Goal: Use online tool/utility: Utilize a website feature to perform a specific function

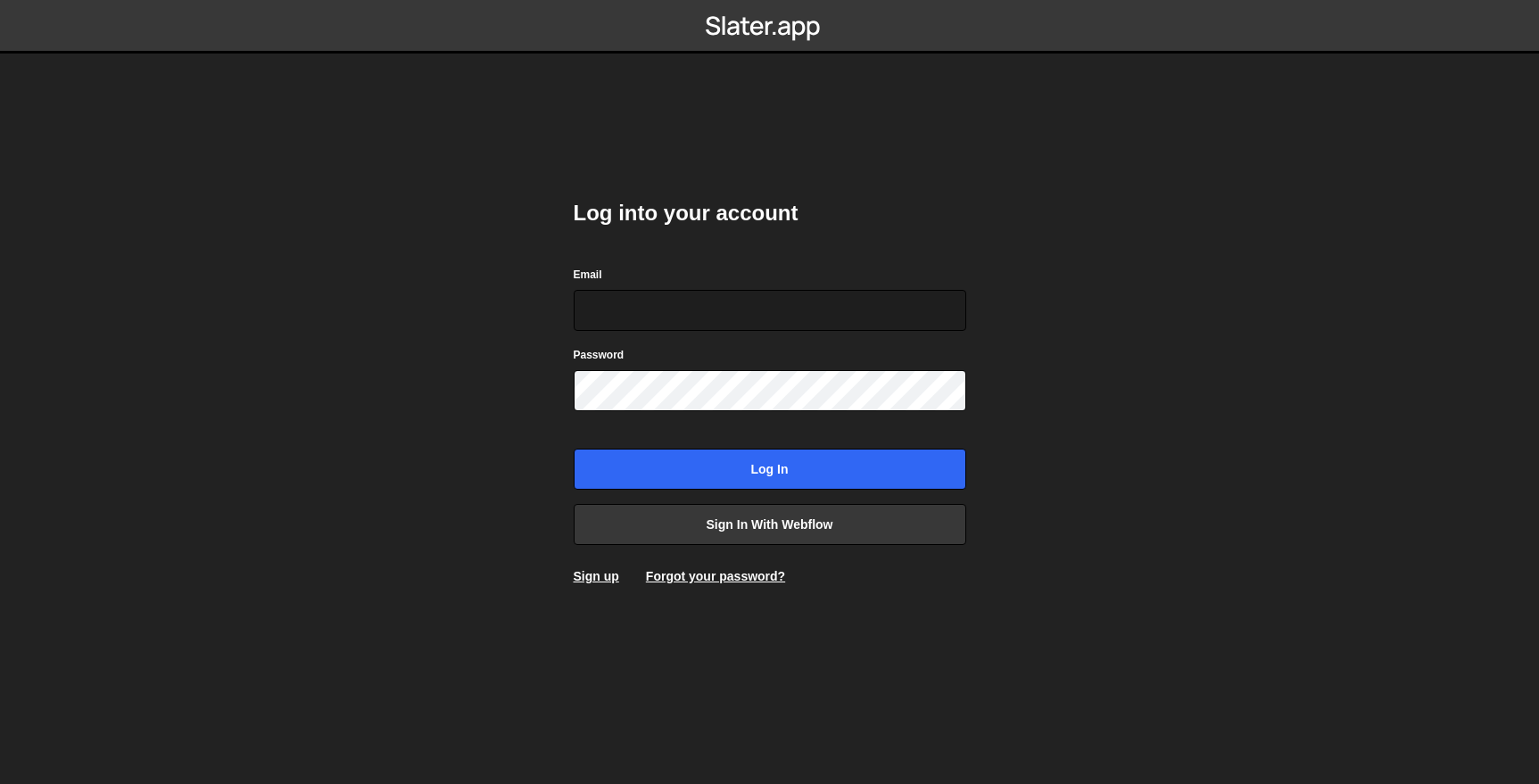
type input "[PERSON_NAME][EMAIL_ADDRESS][DOMAIN_NAME]"
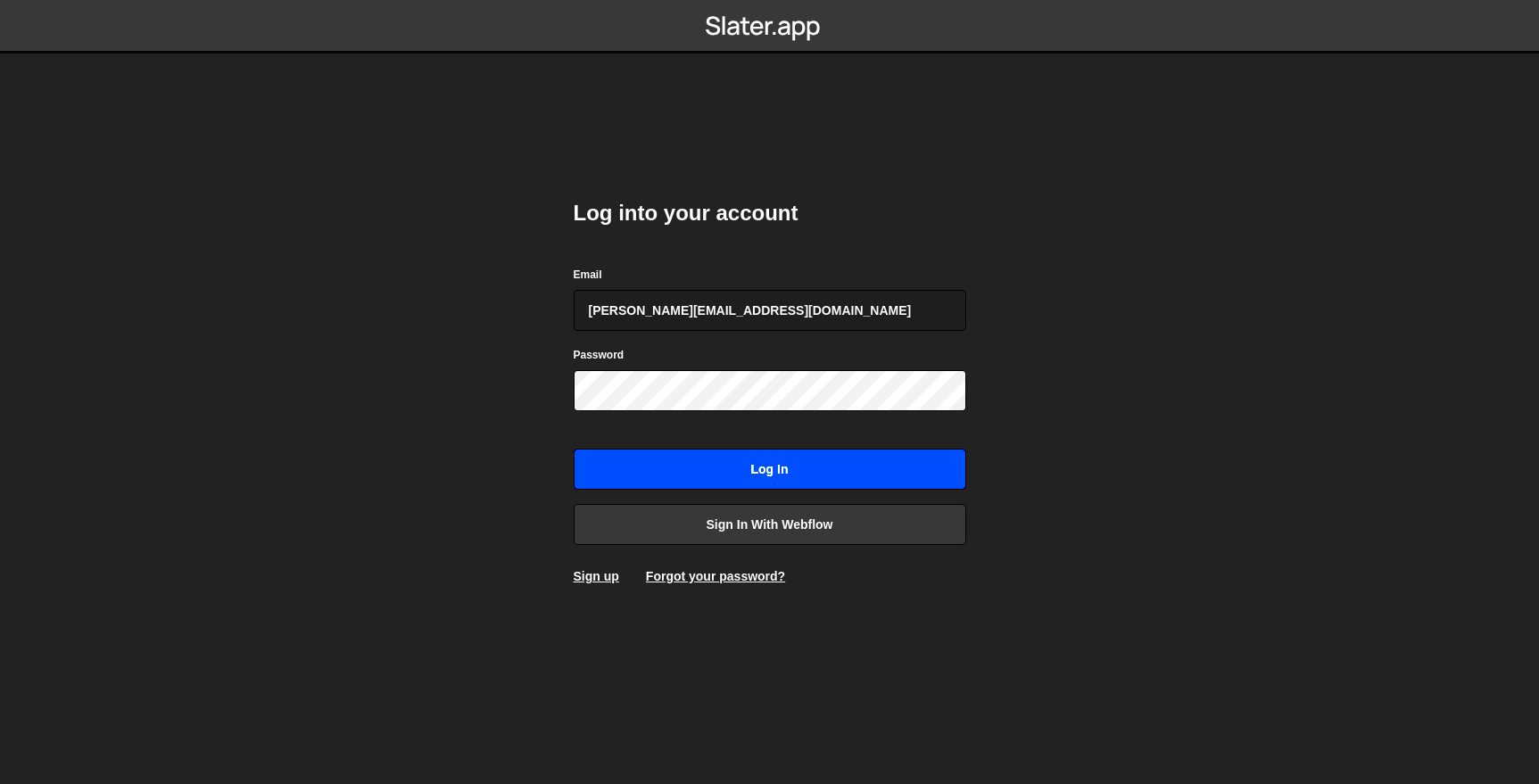
click at [868, 474] on input "Log in" at bounding box center [770, 468] width 393 height 41
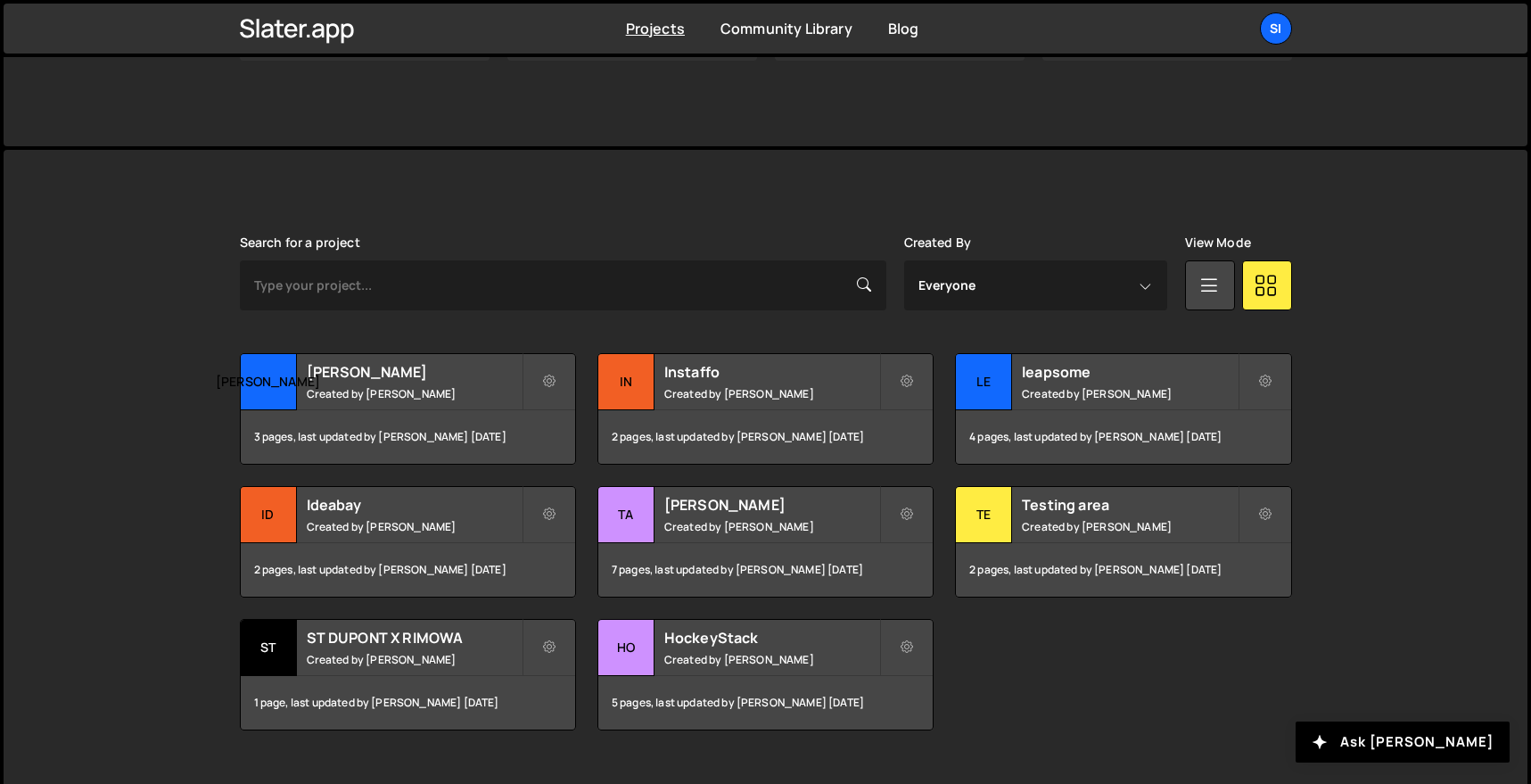
scroll to position [400, 0]
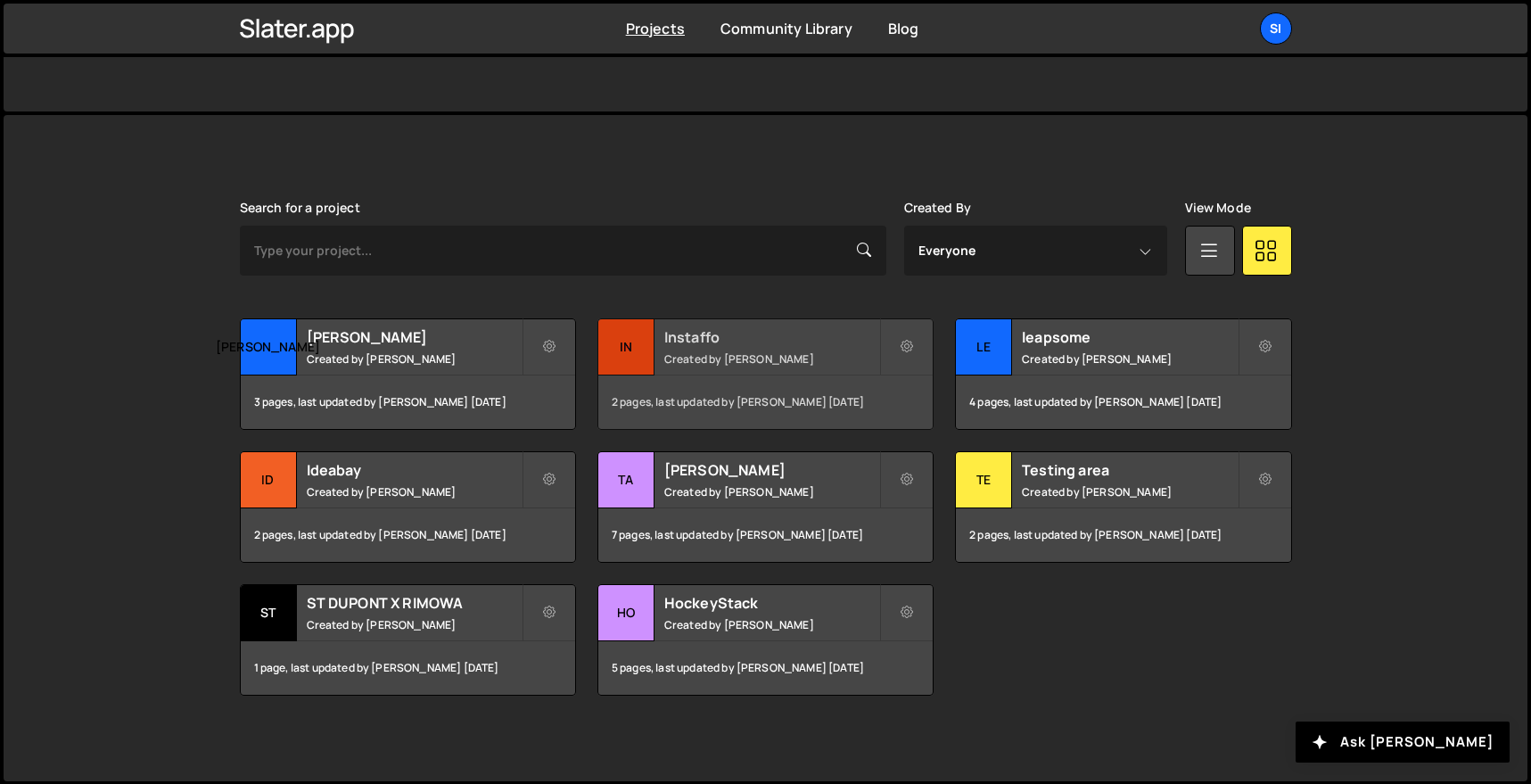
click at [710, 343] on h2 "Instaffo" at bounding box center [772, 337] width 215 height 20
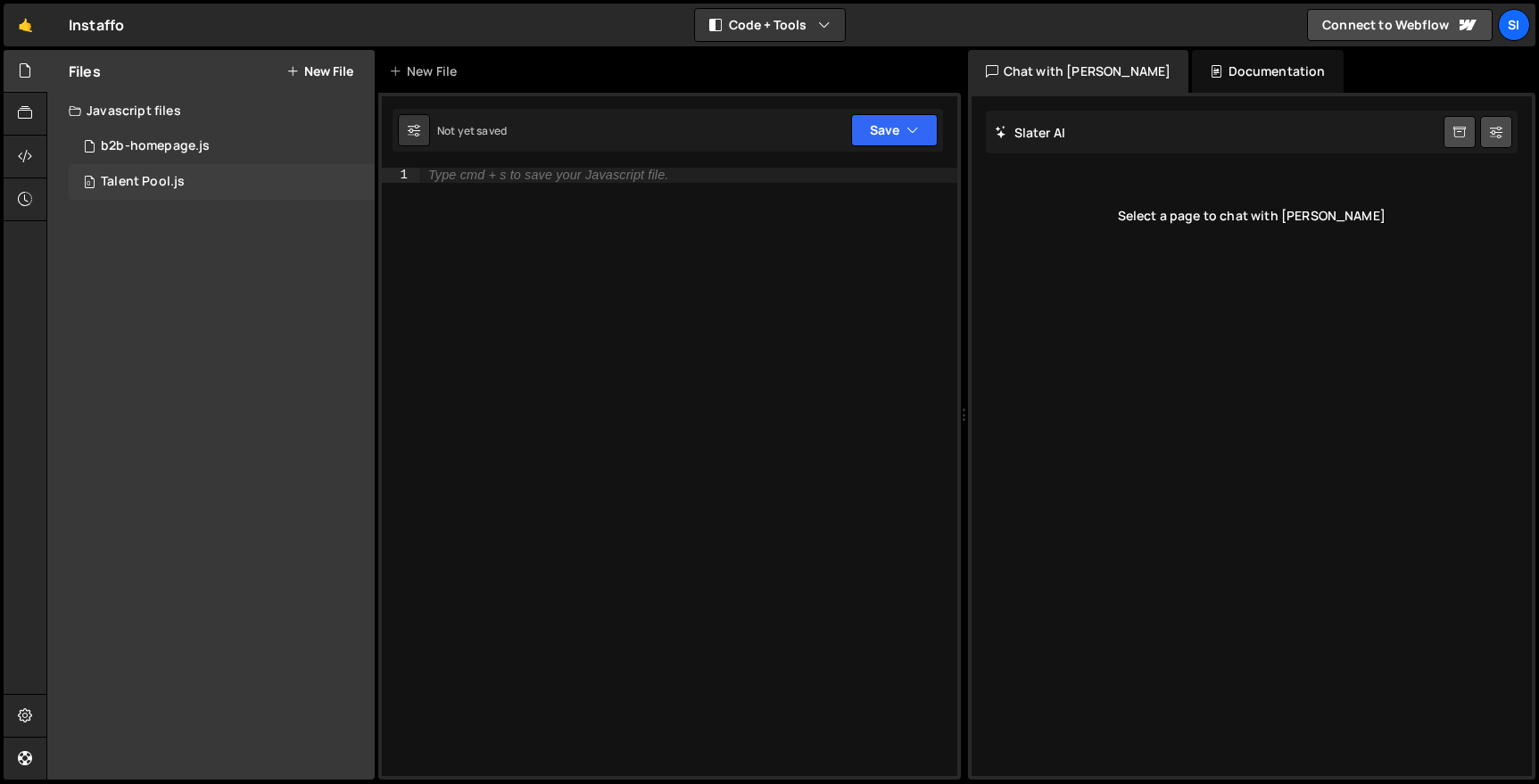
click at [244, 196] on div "0 Talent Pool.js 0" at bounding box center [222, 181] width 306 height 35
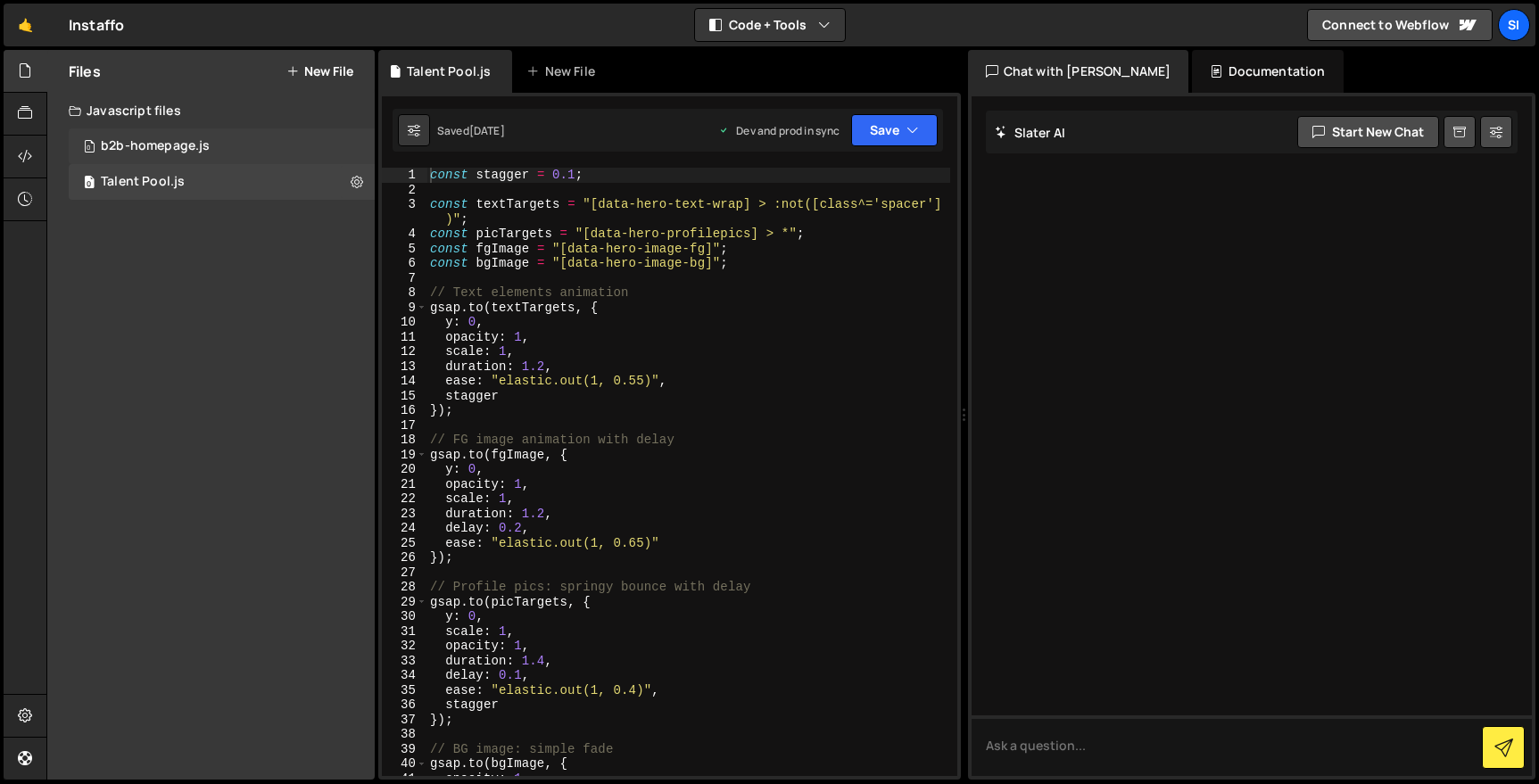
click at [247, 153] on div "0 b2b-homepage.js 0" at bounding box center [222, 146] width 306 height 35
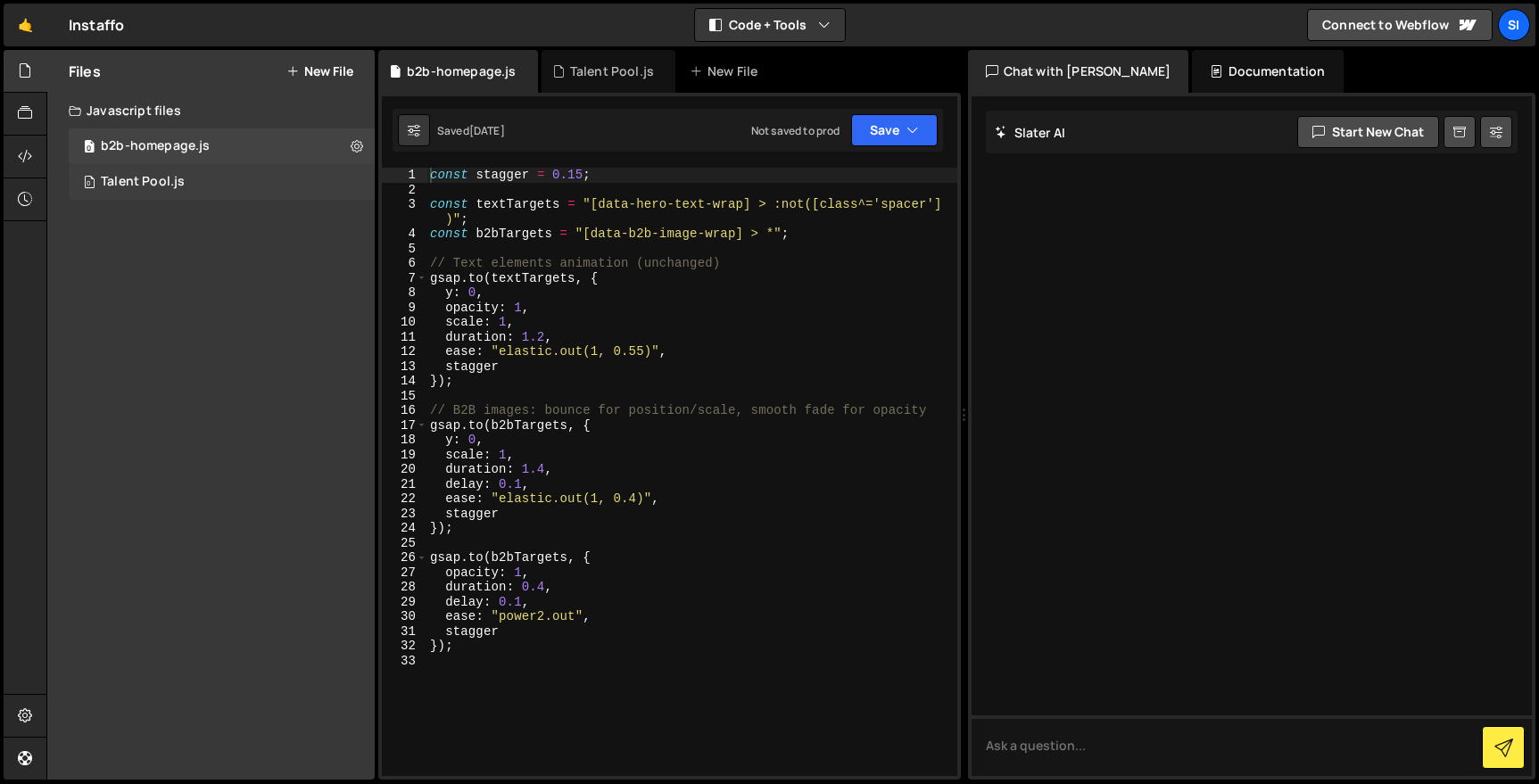
click at [244, 173] on div "0 Talent Pool.js 0" at bounding box center [222, 181] width 306 height 35
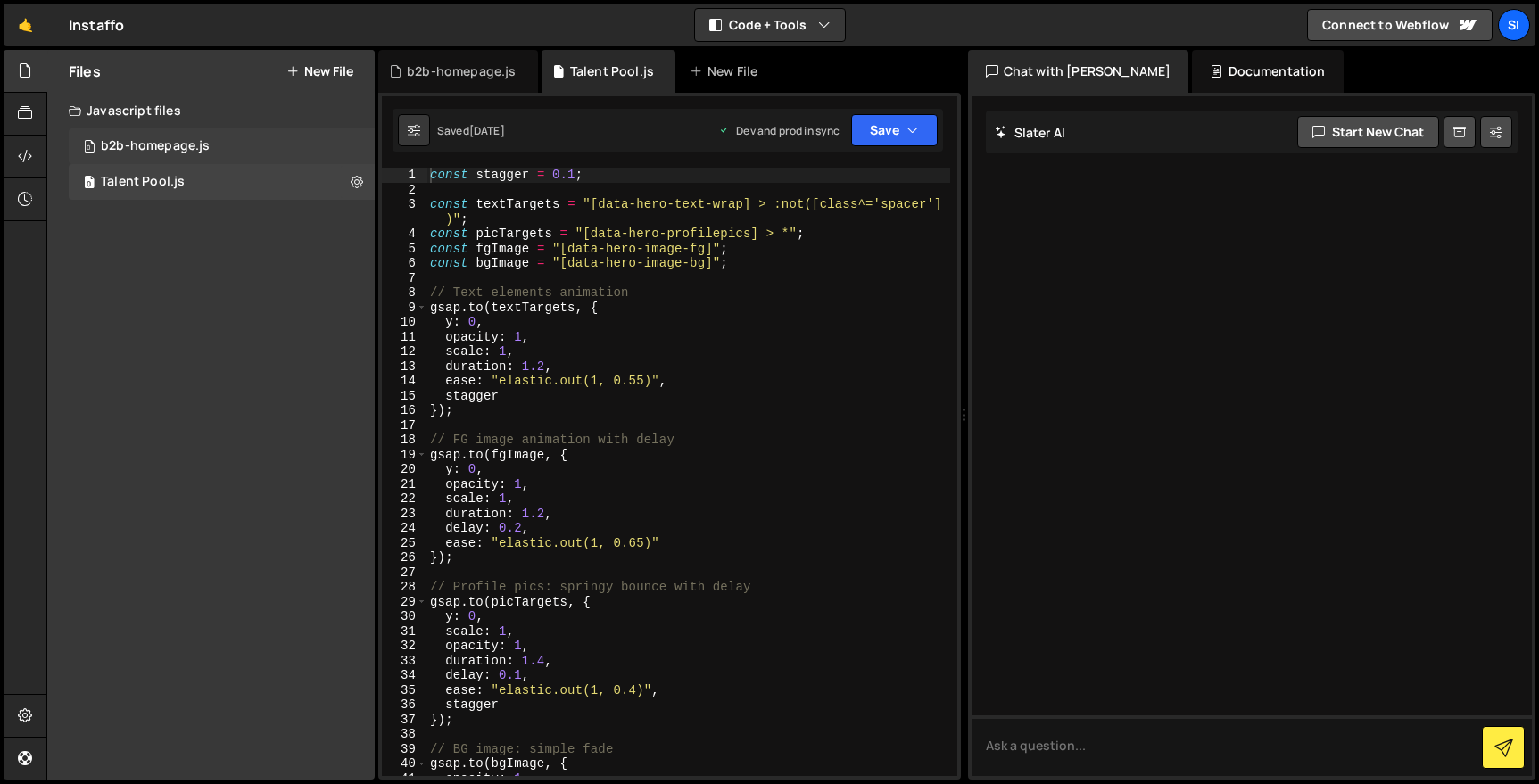
click at [261, 140] on div "0 b2b-homepage.js 0" at bounding box center [222, 146] width 306 height 35
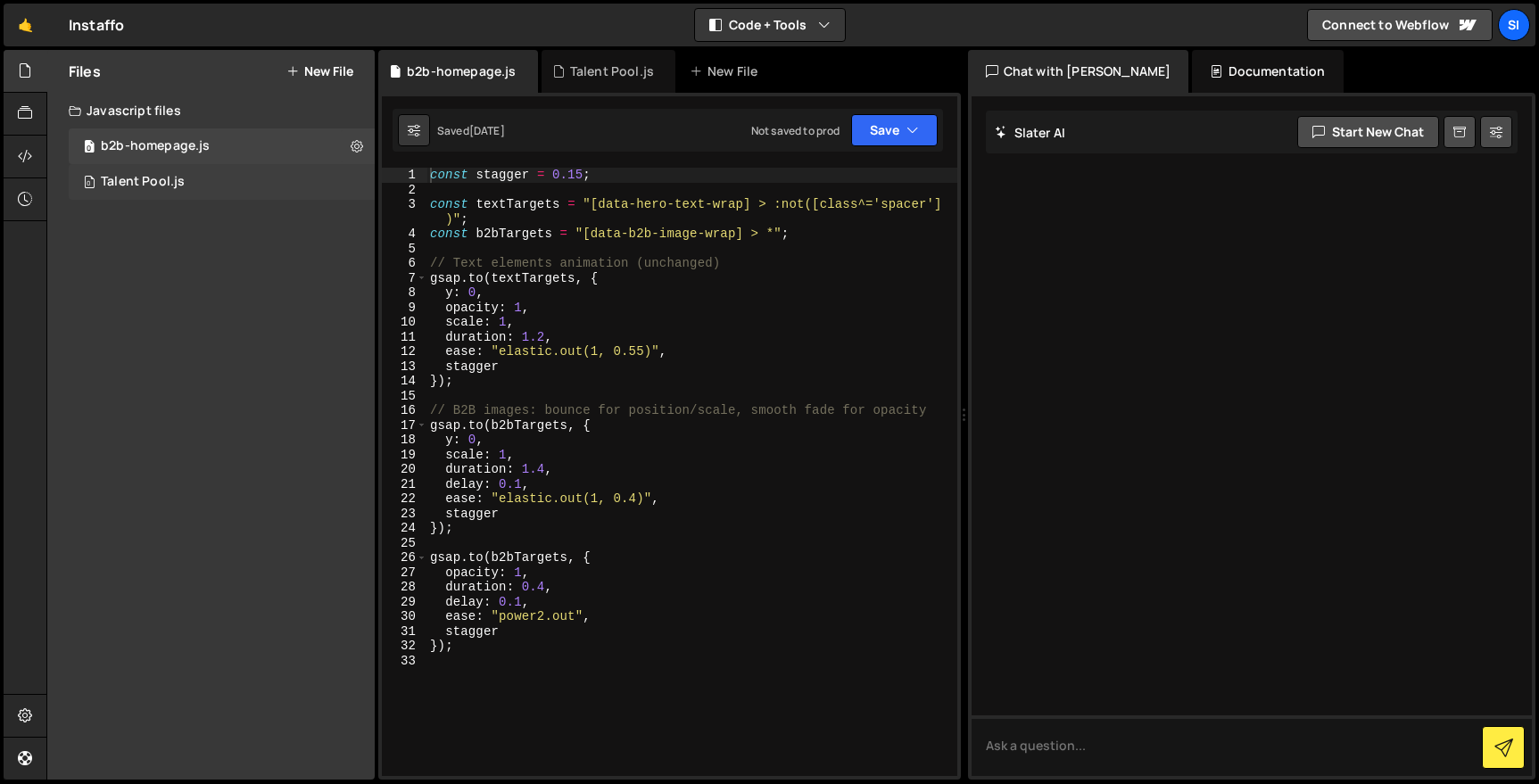
click at [263, 181] on div "0 Talent Pool.js 0" at bounding box center [222, 181] width 306 height 35
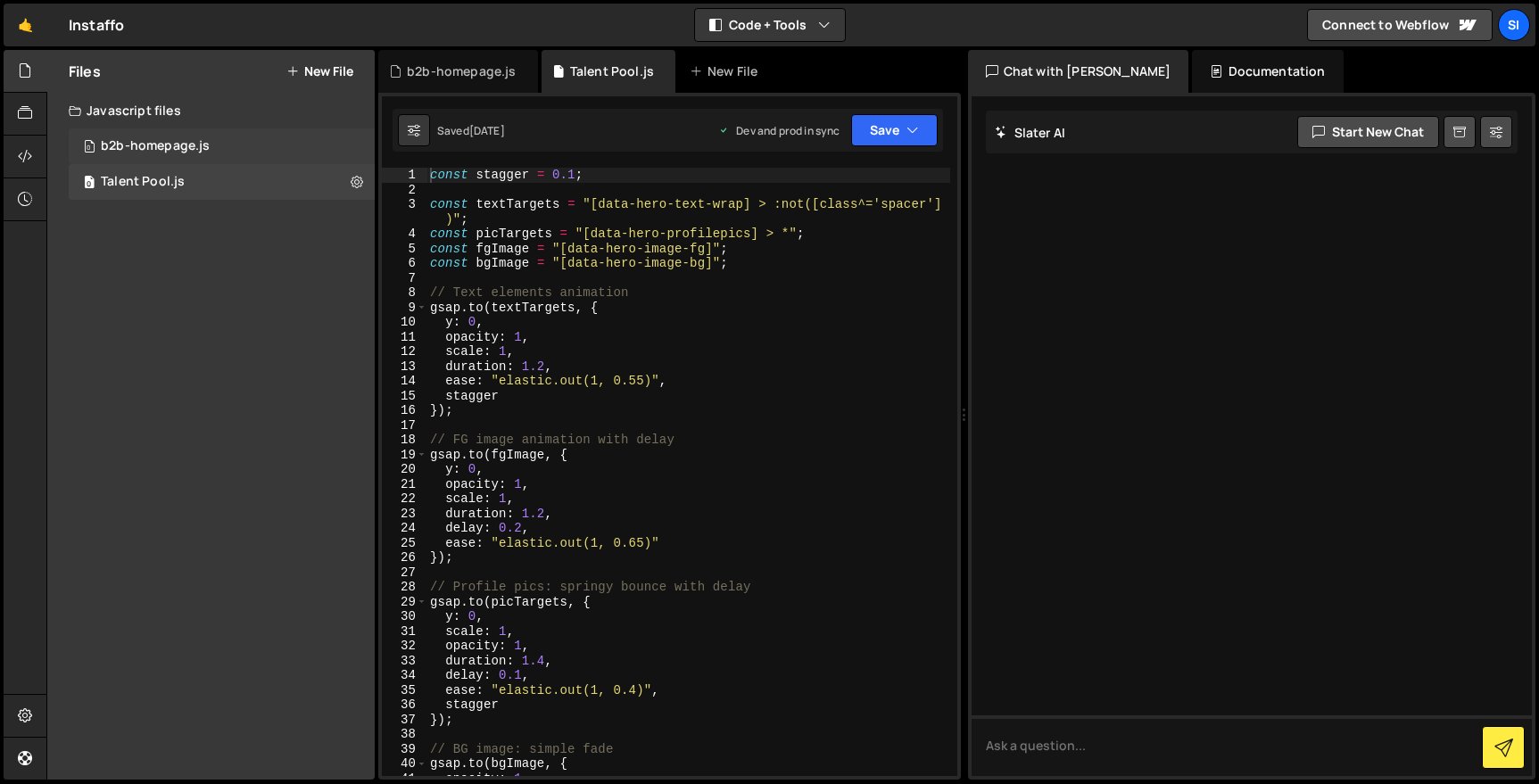
click at [287, 153] on div "0 b2b-homepage.js 0" at bounding box center [222, 146] width 306 height 35
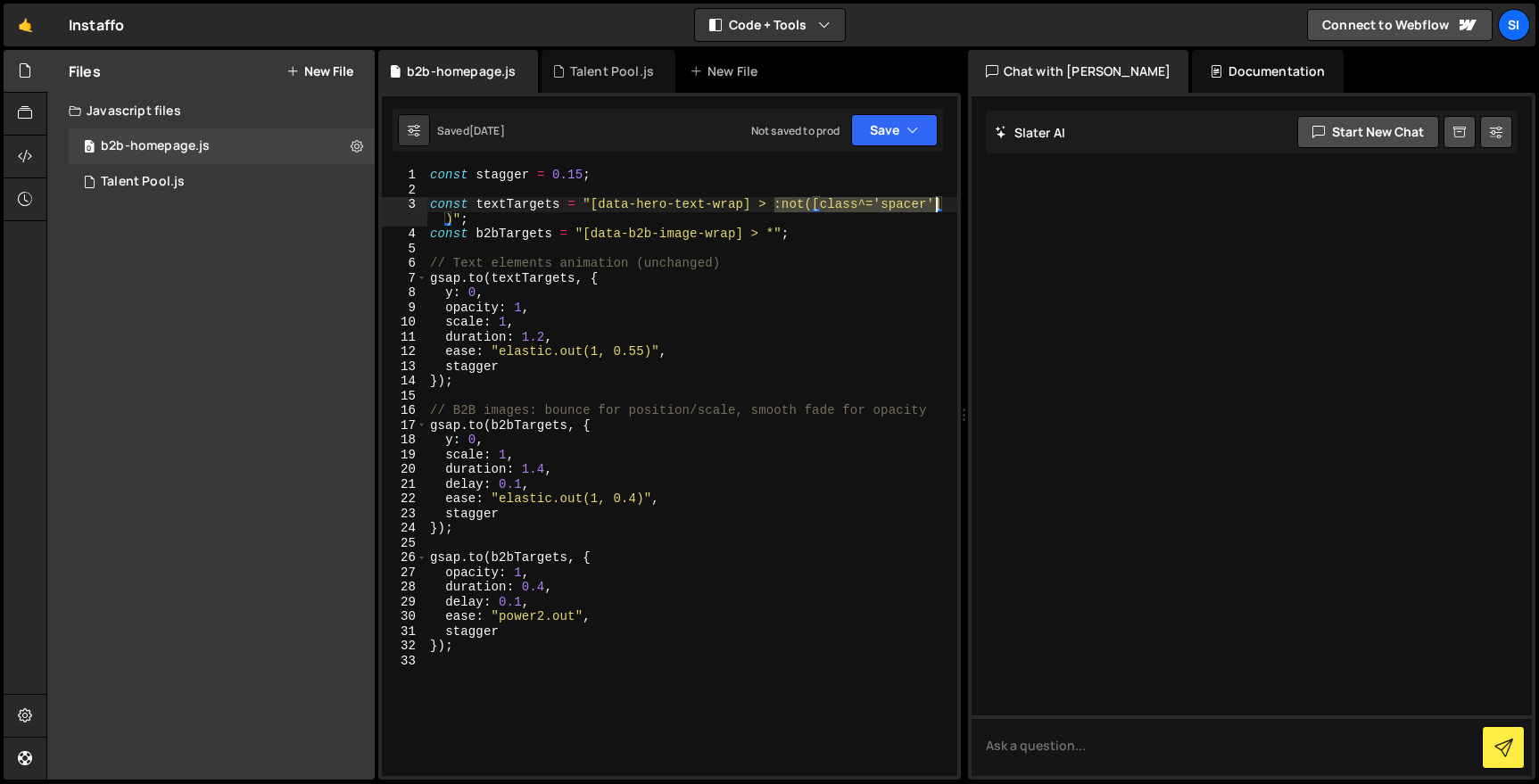
drag, startPoint x: 774, startPoint y: 199, endPoint x: 945, endPoint y: 202, distance: 171.0
click at [945, 202] on div "const stagger = 0.15 ; const textTargets = "[data-hero-text-wrap] > :not([class…" at bounding box center [691, 486] width 531 height 638
click at [828, 222] on div "const stagger = 0.15 ; const textTargets = "[data-hero-text-wrap] > :not([class…" at bounding box center [691, 486] width 531 height 638
click at [809, 231] on div "const stagger = 0.15 ; const textTargets = "[data-hero-text-wrap] > :not([class…" at bounding box center [691, 486] width 531 height 638
type textarea "const b2bTargets = "[data-b2b-image-wrap] > *";"
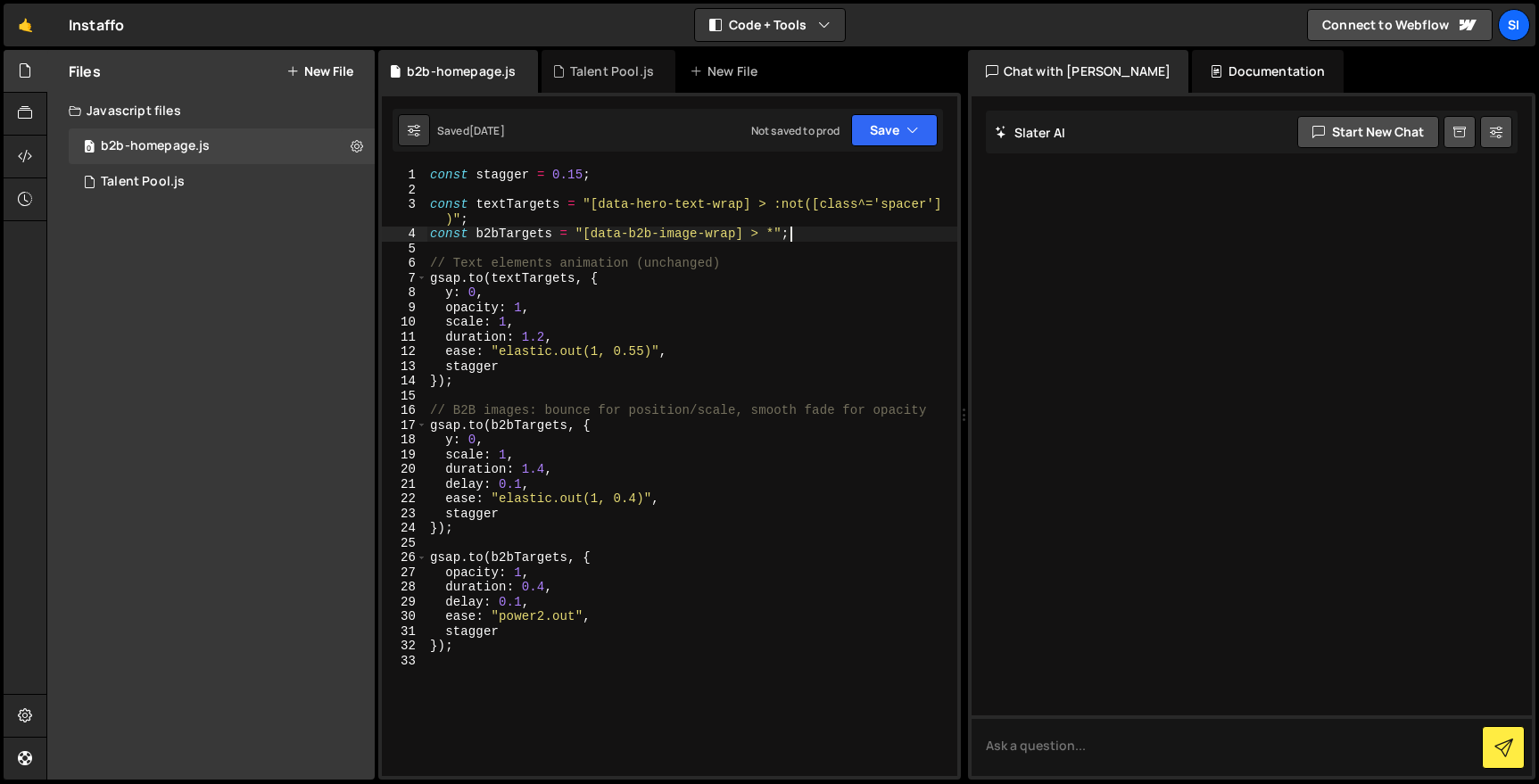
click at [777, 228] on div "const stagger = 0.15 ; const textTargets = "[data-hero-text-wrap] > :not([class…" at bounding box center [691, 486] width 531 height 638
click at [844, 242] on div "const stagger = 0.15 ; const textTargets = "[data-hero-text-wrap] > :not([class…" at bounding box center [691, 486] width 531 height 638
click at [778, 238] on div "const stagger = 0.15 ; const textTargets = "[data-hero-text-wrap] > :not([class…" at bounding box center [691, 486] width 531 height 638
paste textarea ":not([class^='spacer'"
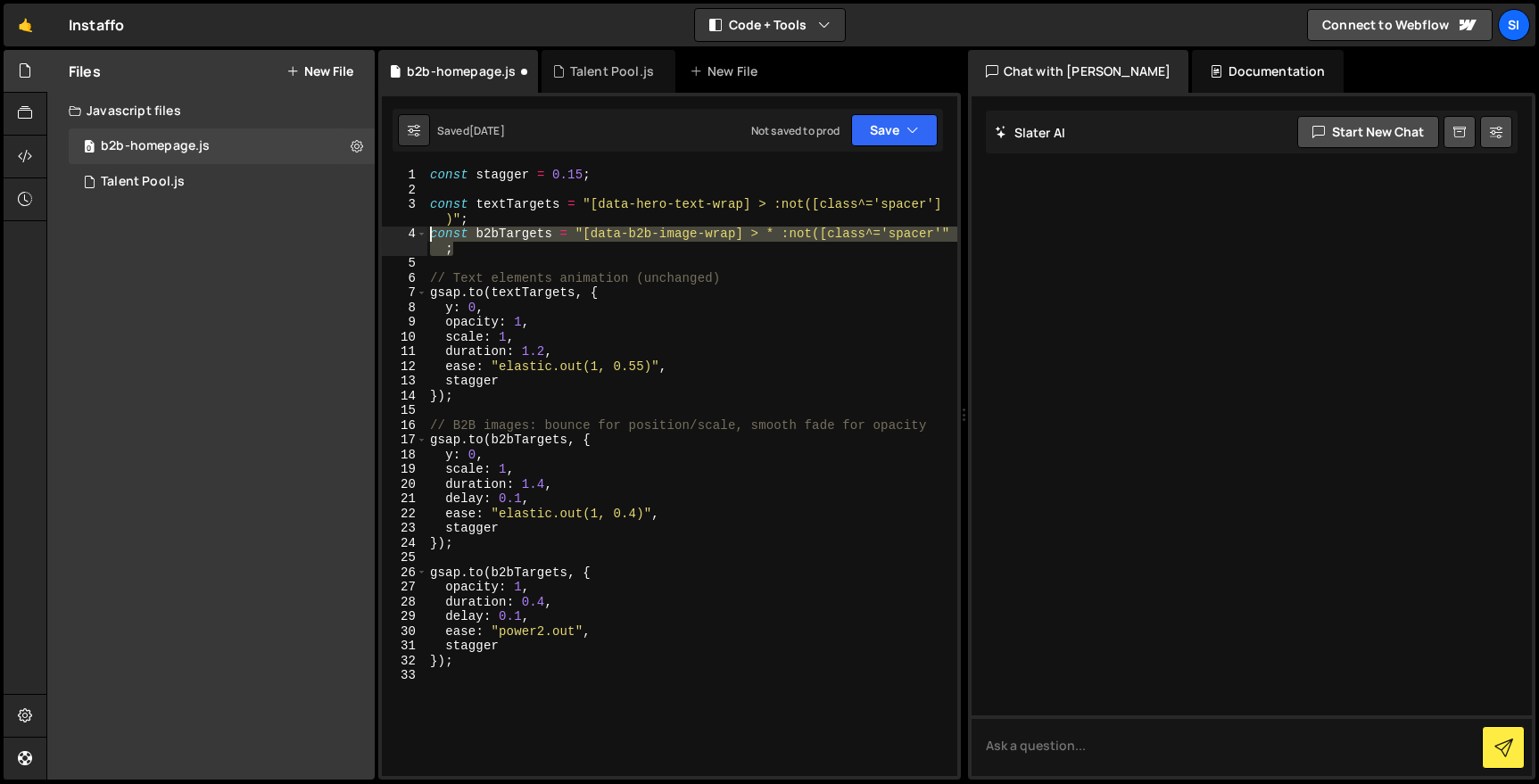
drag, startPoint x: 766, startPoint y: 246, endPoint x: 379, endPoint y: 235, distance: 387.2
click at [378, 235] on div "1 Type cmd + s to save your Javascript file. הההההההההההההההההההההההההההההההההה…" at bounding box center [670, 436] width 583 height 686
type textarea "const b2bTargets = "[data-b2b-image-wrap] > * :not([class^='spacer'";"
click at [607, 233] on div "const stagger = 0.15 ; const textTargets = "[data-hero-text-wrap] > :not([class…" at bounding box center [691, 471] width 530 height 609
drag, startPoint x: 516, startPoint y: 242, endPoint x: 421, endPoint y: 238, distance: 95.1
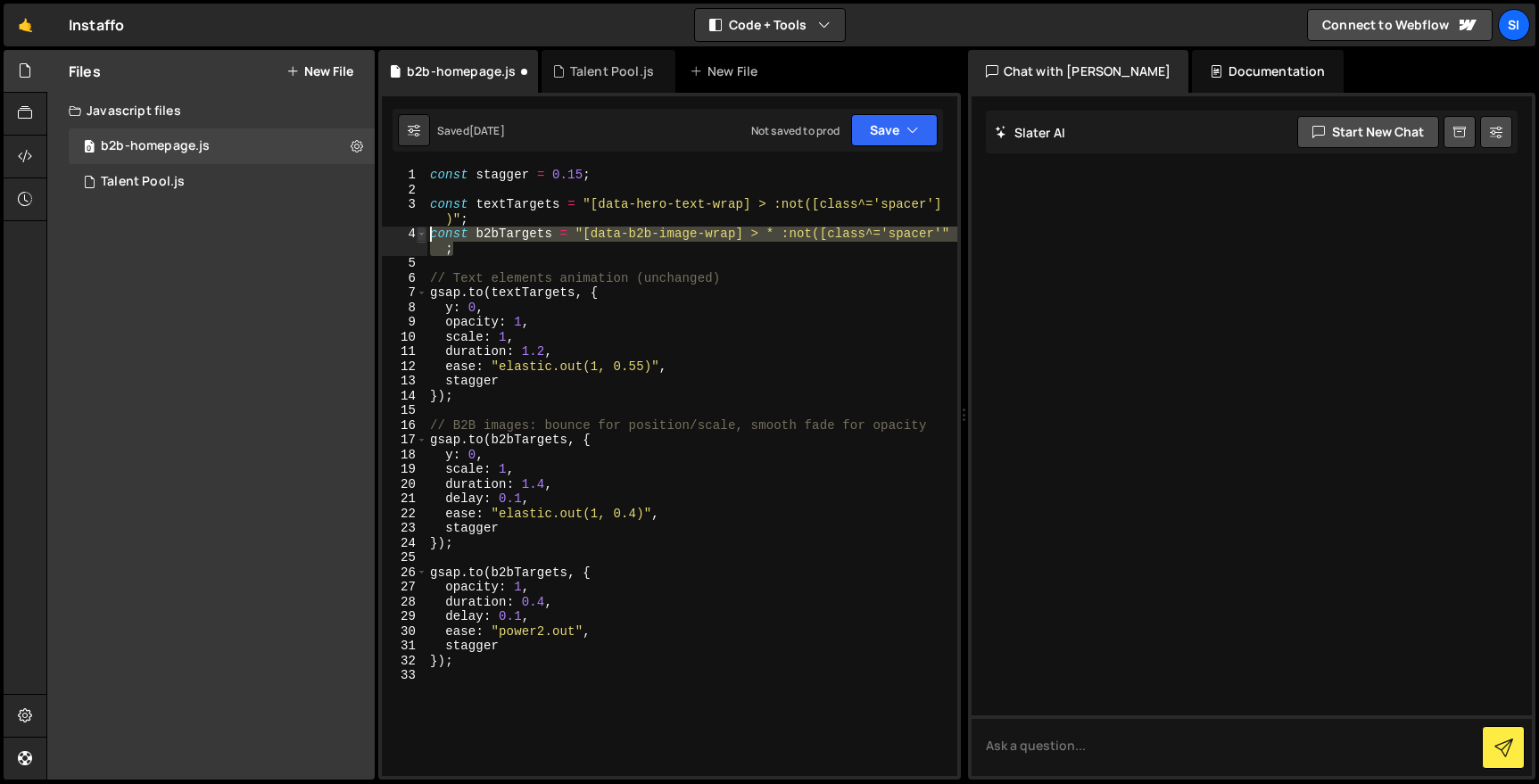
click at [421, 239] on div "const b2bTargets = "[data-b2b-image-wrap] > * :not([class^='spacer'"; 1 2 3 4 5…" at bounding box center [670, 471] width 575 height 609
paste textarea
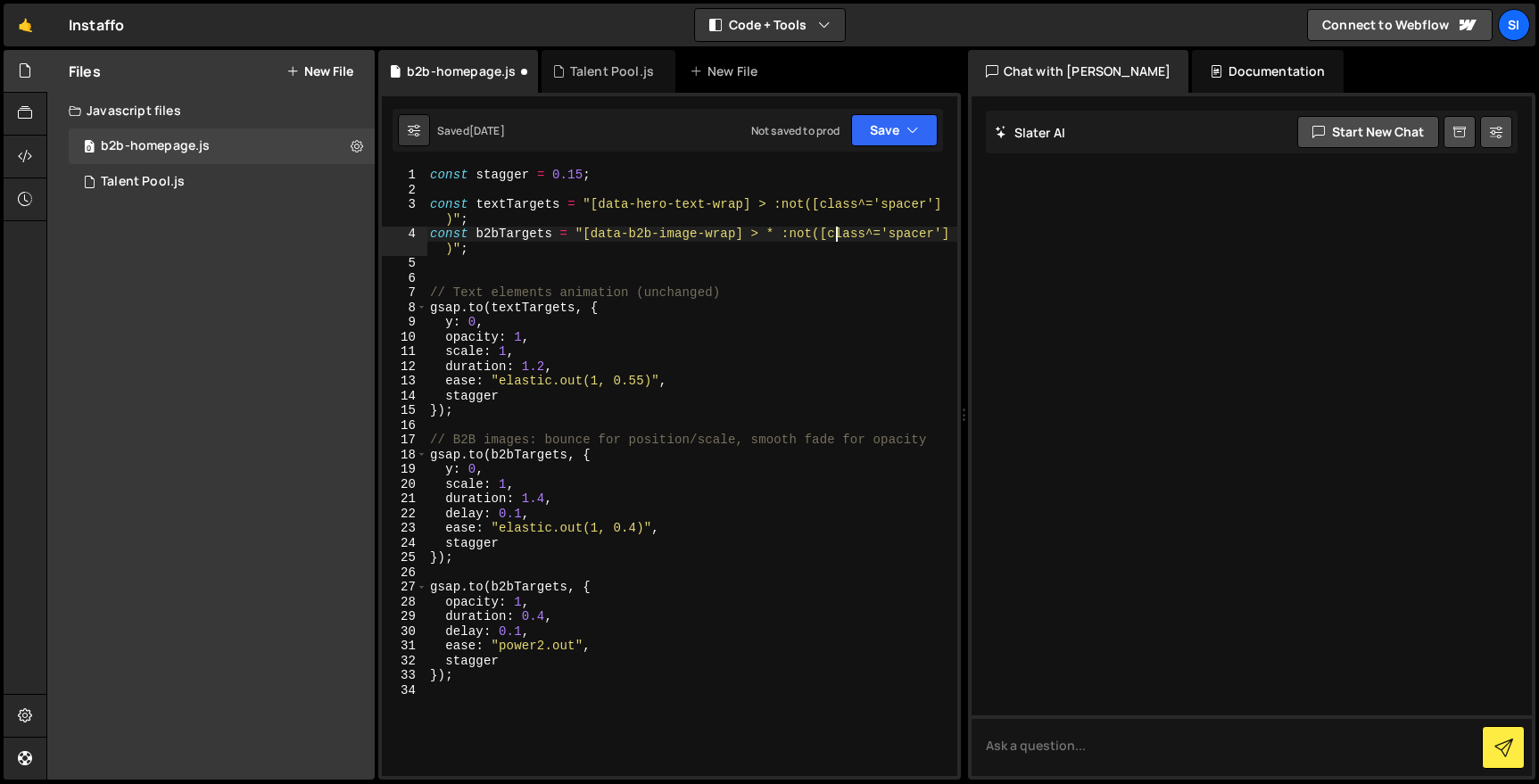
click at [840, 237] on div "const stagger = 0.15 ; const textTargets = "[data-hero-text-wrap] > :not([class…" at bounding box center [691, 486] width 531 height 638
click at [865, 234] on div "const stagger = 0.15 ; const textTargets = "[data-hero-text-wrap] > :not([class…" at bounding box center [691, 486] width 531 height 638
click at [825, 255] on div "const stagger = 0.15 ; const textTargets = "[data-hero-text-wrap] > :not([class…" at bounding box center [691, 486] width 531 height 638
click at [845, 235] on div "const stagger = 0.15 ; const textTargets = "[data-hero-text-wrap] > :not([class…" at bounding box center [691, 486] width 531 height 638
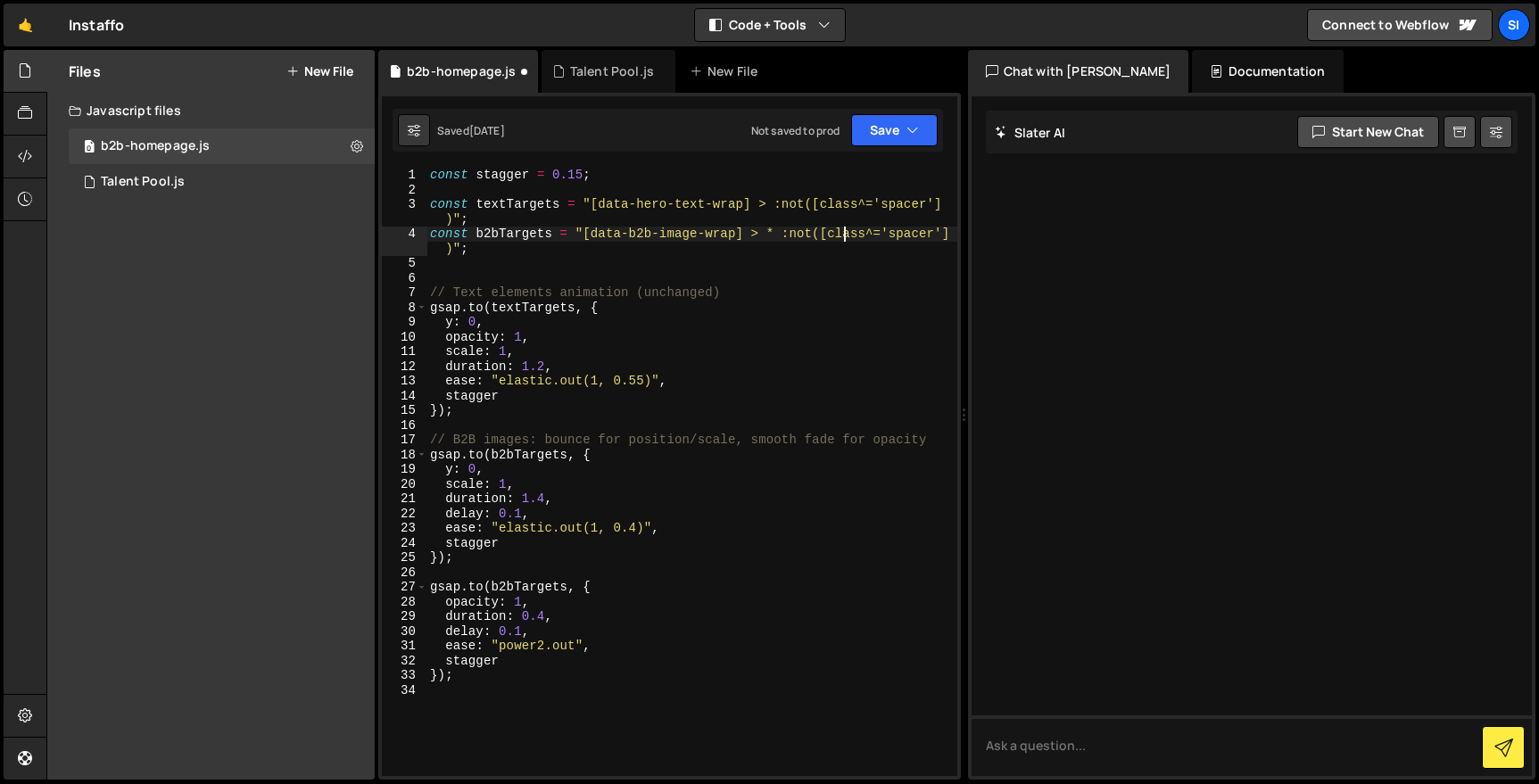
click at [845, 235] on div "const stagger = 0.15 ; const textTargets = "[data-hero-text-wrap] > :not([class…" at bounding box center [691, 486] width 531 height 638
click at [818, 334] on div "const stagger = 0.15 ; const textTargets = "[data-hero-text-wrap] > :not([class…" at bounding box center [691, 486] width 531 height 638
drag, startPoint x: 943, startPoint y: 235, endPoint x: 827, endPoint y: 227, distance: 116.3
click at [827, 229] on div "const stagger = 0.15 ; const textTargets = "[data-hero-text-wrap] > :not([class…" at bounding box center [691, 486] width 531 height 638
click at [826, 400] on div "const stagger = 0.15 ; const textTargets = "[data-hero-text-wrap] > :not([class…" at bounding box center [691, 486] width 531 height 638
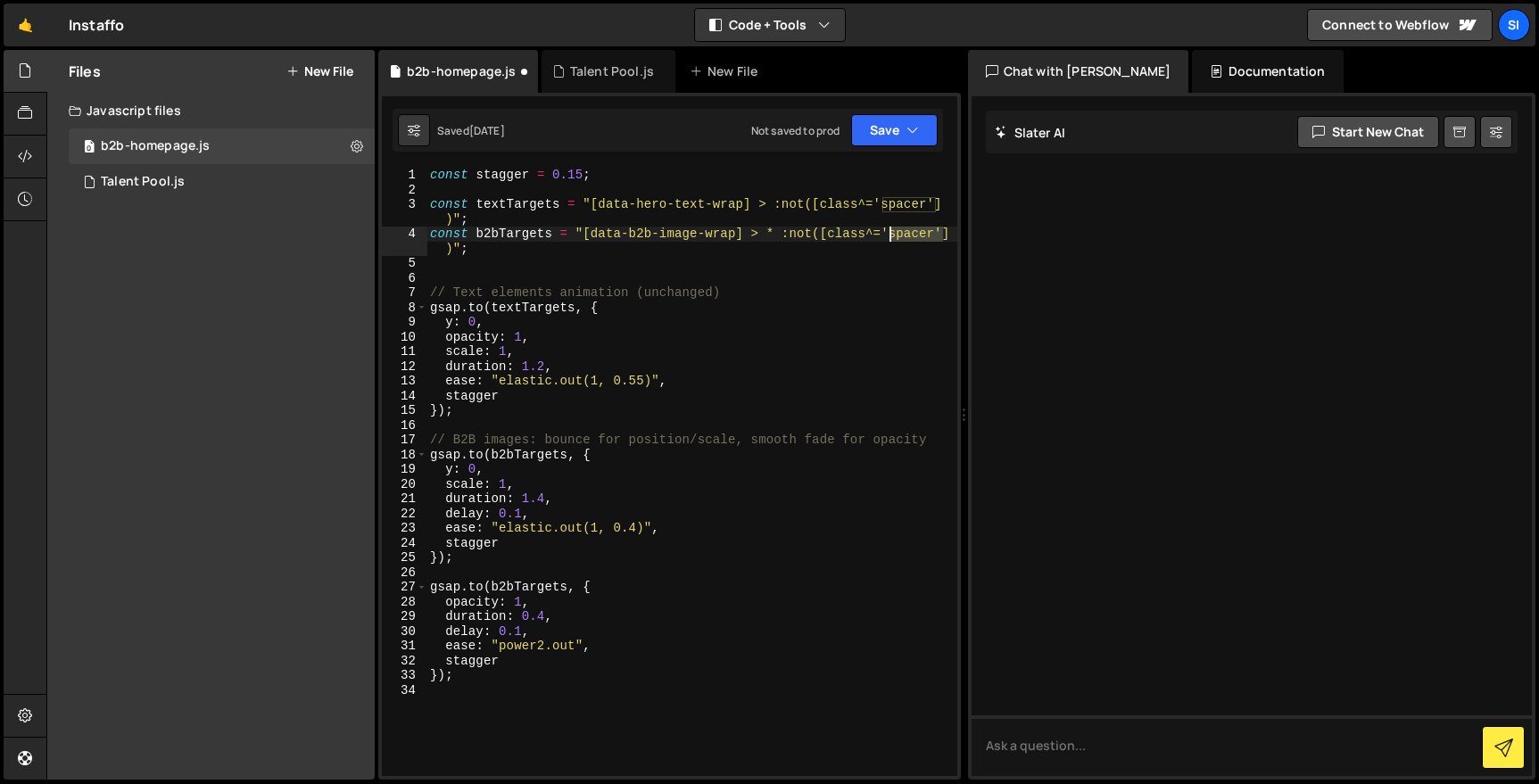
drag, startPoint x: 944, startPoint y: 232, endPoint x: 888, endPoint y: 239, distance: 56.4
click at [888, 239] on div "const stagger = 0.15 ; const textTargets = "[data-hero-text-wrap] > :not([class…" at bounding box center [691, 486] width 531 height 638
drag, startPoint x: 934, startPoint y: 239, endPoint x: 954, endPoint y: 283, distance: 48.3
click at [955, 283] on div "Debug Explain Copy b2b-homepage.js Talent Pool.js New File Saved 2 weeks ago No…" at bounding box center [670, 415] width 583 height 731
click at [946, 239] on div "const stagger = 0.15 ; const textTargets = "[data-hero-text-wrap] > :not([class…" at bounding box center [691, 471] width 530 height 609
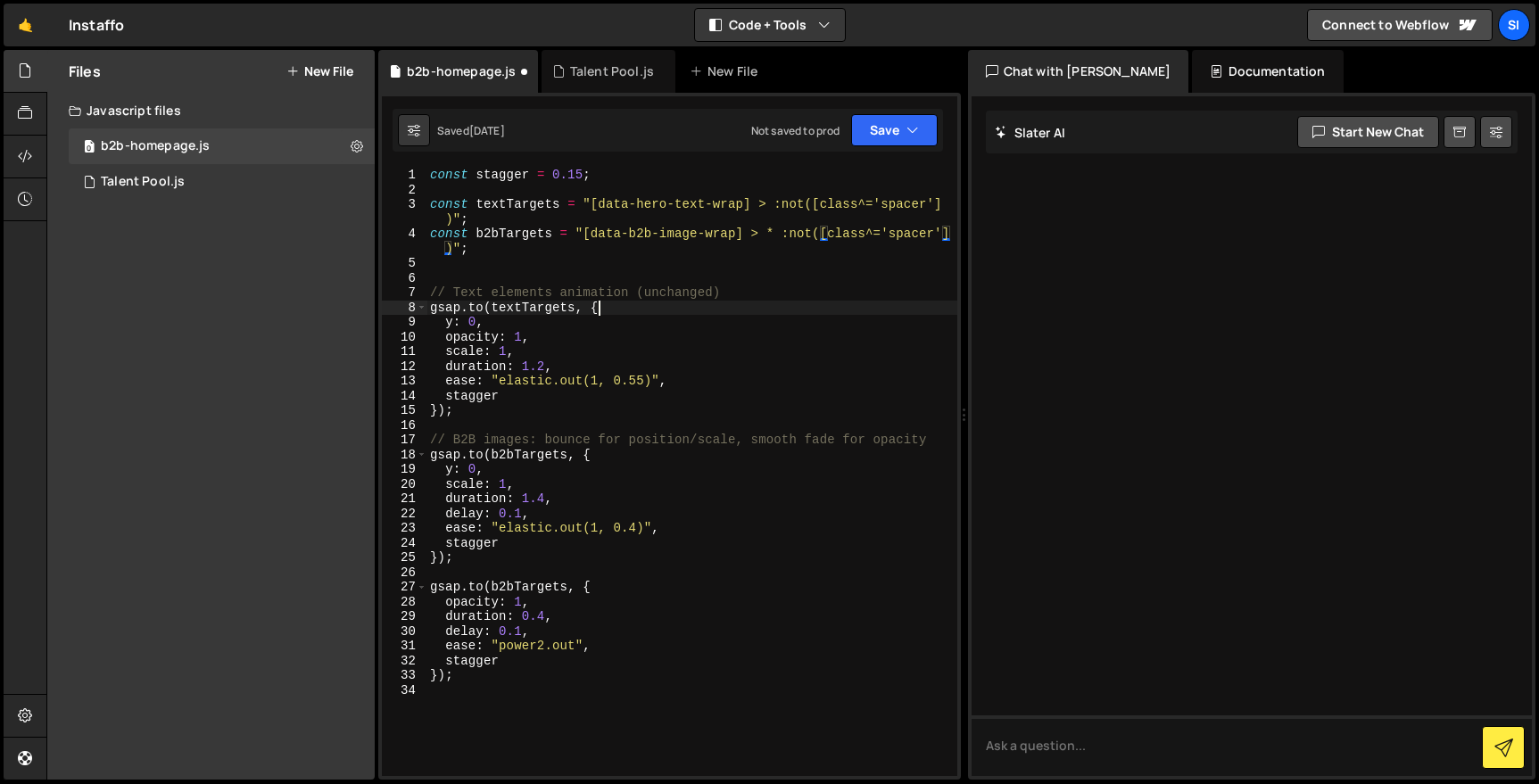
click at [882, 313] on div "const stagger = 0.15 ; const textTargets = "[data-hero-text-wrap] > :not([class…" at bounding box center [691, 486] width 531 height 638
paste textarea "b2b-universal-hero_layer-0-img"
drag, startPoint x: 937, startPoint y: 236, endPoint x: 888, endPoint y: 236, distance: 49.0
click at [888, 236] on div "const stagger = 0.15 ; const textTargets = "[data-hero-text-wrap] > :not([class…" at bounding box center [691, 486] width 531 height 638
paste textarea "b2b-universal-hero_layer-0-img"
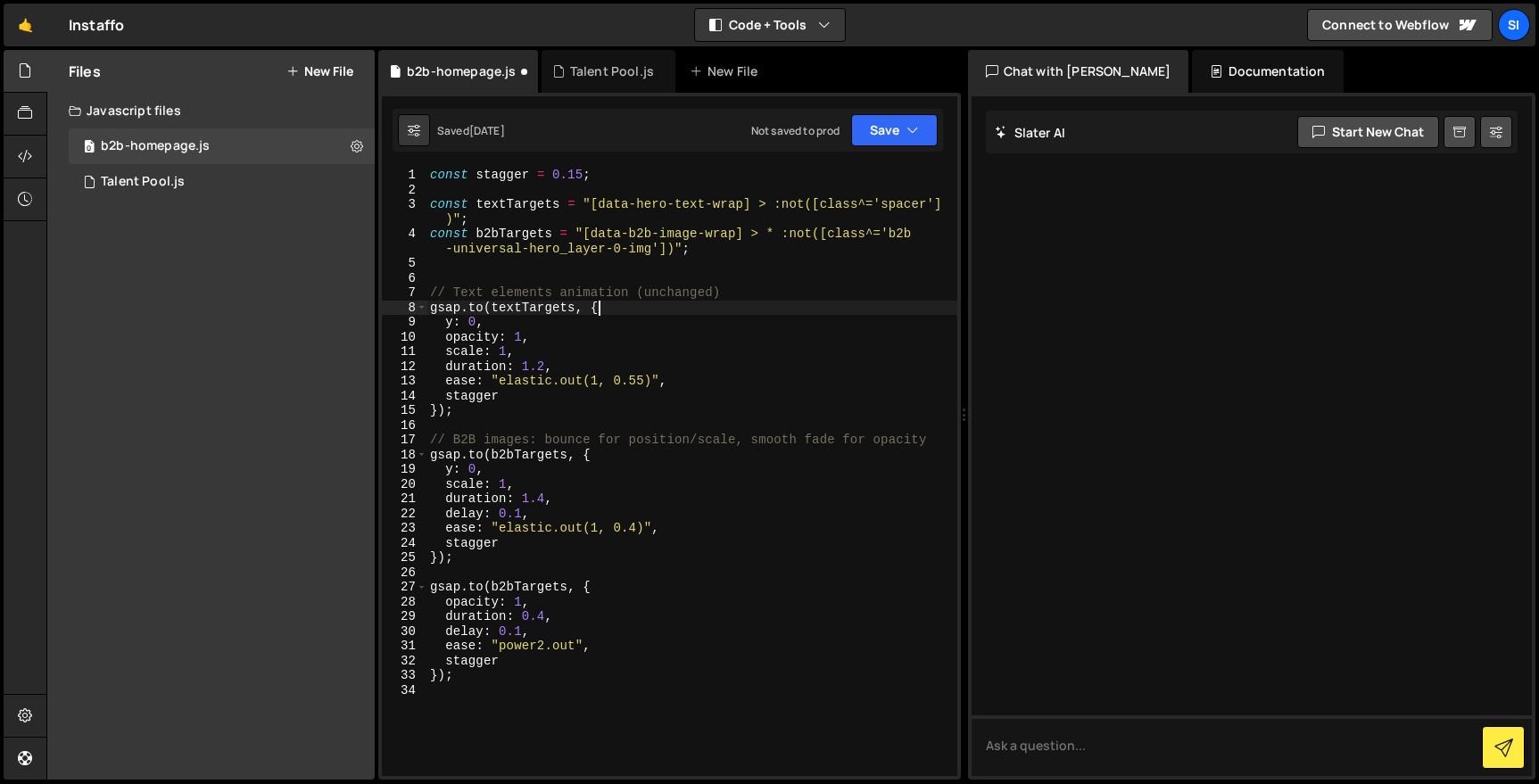
click at [754, 309] on div "const stagger = 0.15 ; const textTargets = "[data-hero-text-wrap] > :not([class…" at bounding box center [691, 486] width 531 height 638
type textarea "gsap.to(textTargets, {"
click at [553, 267] on div "const stagger = 0.15 ; const textTargets = "[data-hero-text-wrap] > :not([class…" at bounding box center [691, 486] width 531 height 638
click at [679, 402] on div "const stagger = 0.15 ; const textTargets = "[data-hero-text-wrap] > :not([class…" at bounding box center [691, 486] width 531 height 638
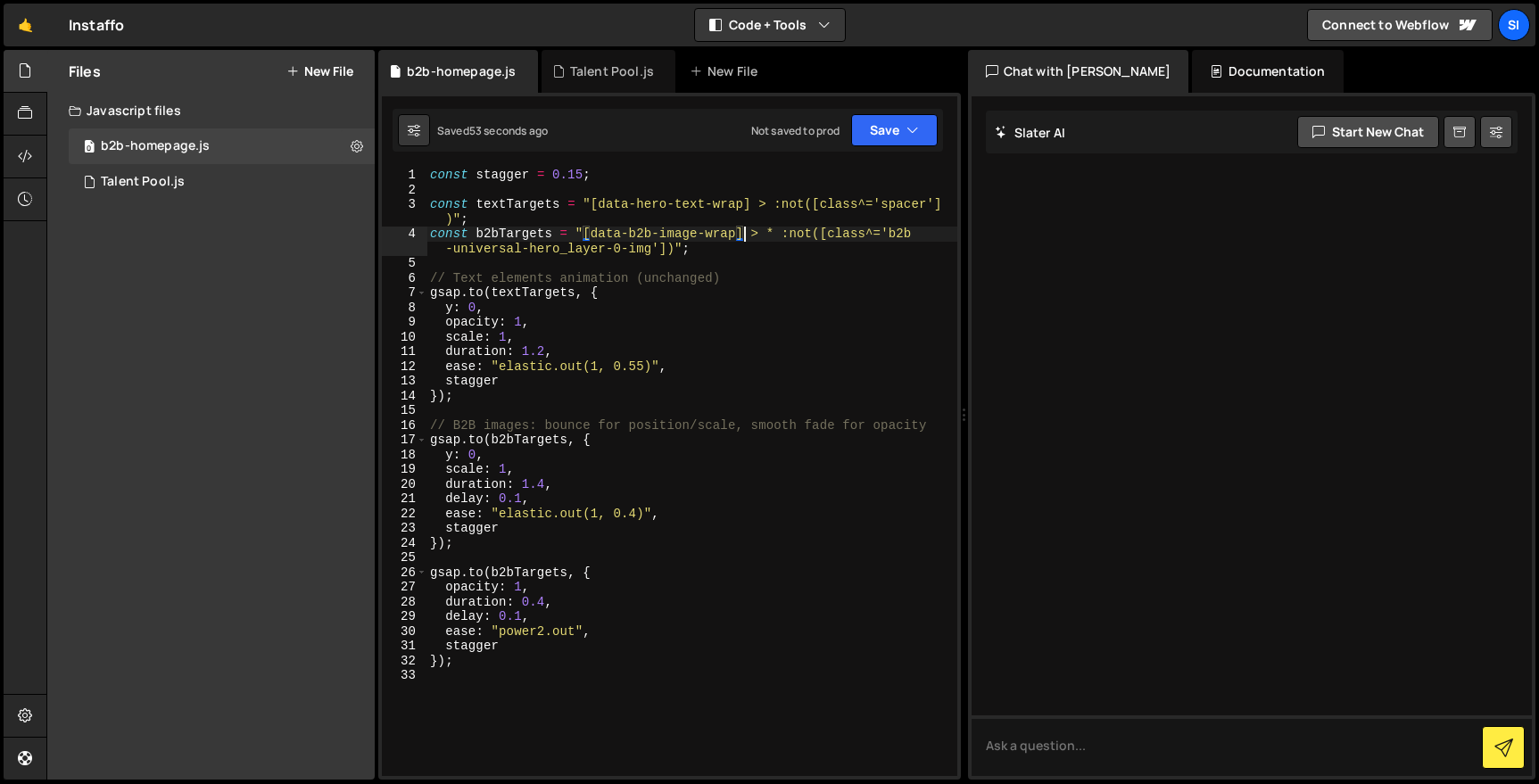
click at [744, 237] on div "const stagger = 0.15 ; const textTargets = "[data-hero-text-wrap] > :not([class…" at bounding box center [691, 486] width 531 height 638
click at [649, 243] on div "const stagger = 0.15 ; const textTargets = "[data-hero-text-wrap] > :not([class…" at bounding box center [691, 486] width 531 height 638
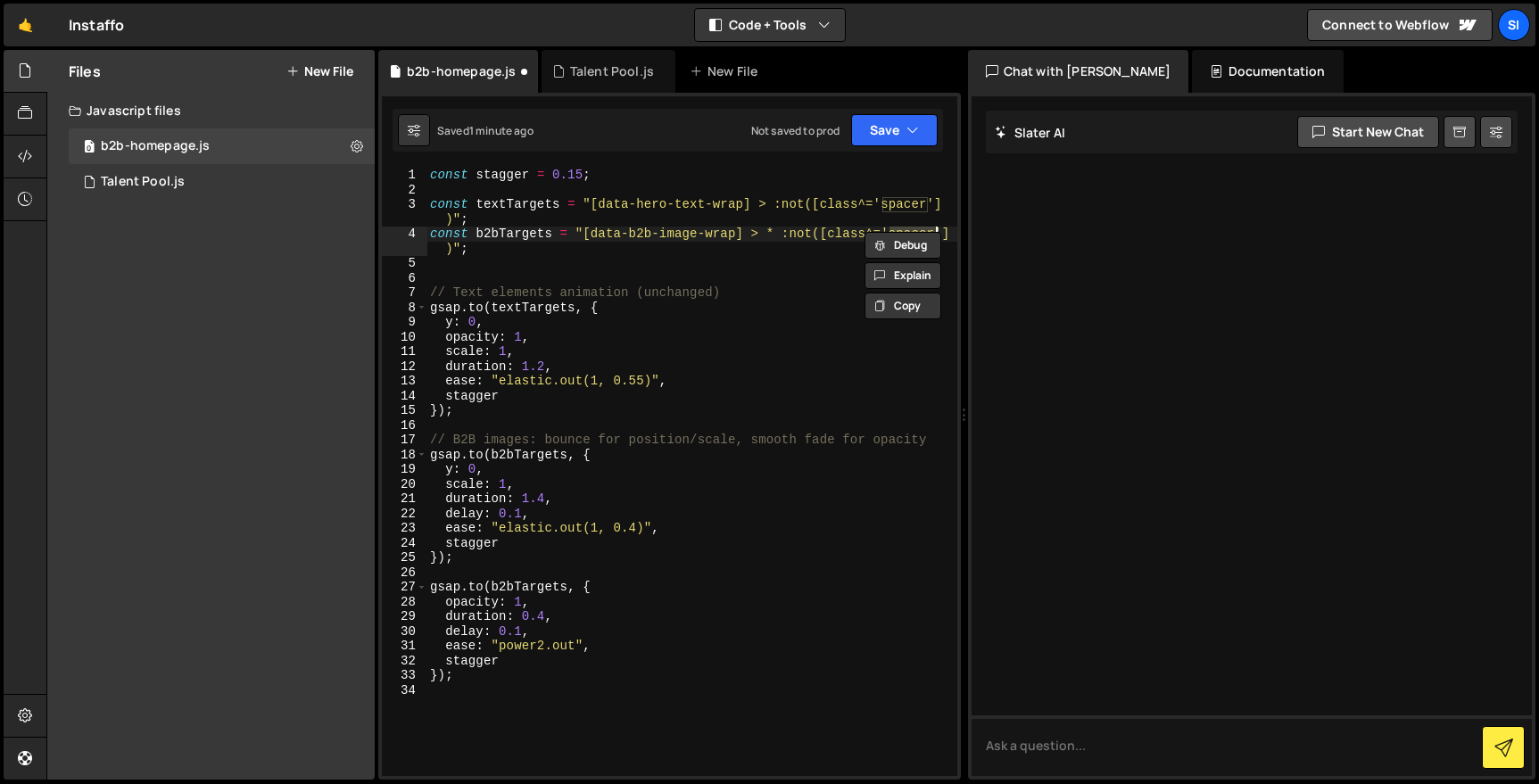
click at [678, 339] on div "const stagger = 0.15 ; const textTargets = "[data-hero-text-wrap] > :not([class…" at bounding box center [691, 486] width 531 height 638
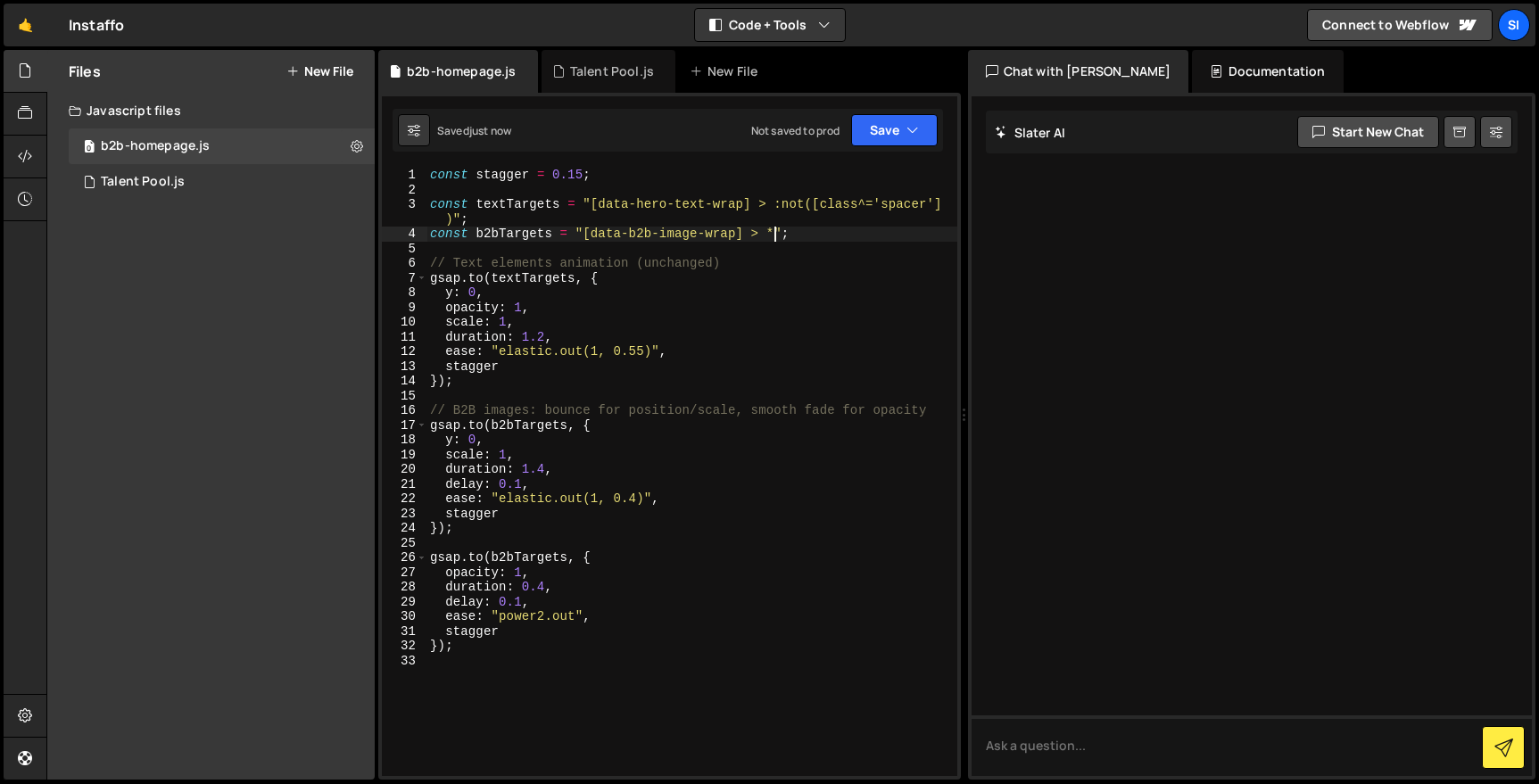
click at [736, 275] on div "const stagger = 0.15 ; const textTargets = "[data-hero-text-wrap] > :not([class…" at bounding box center [691, 486] width 531 height 638
type textarea "gsap.to(textTargets, {"
click at [285, 179] on div "0 Talent Pool.js 0" at bounding box center [222, 181] width 306 height 35
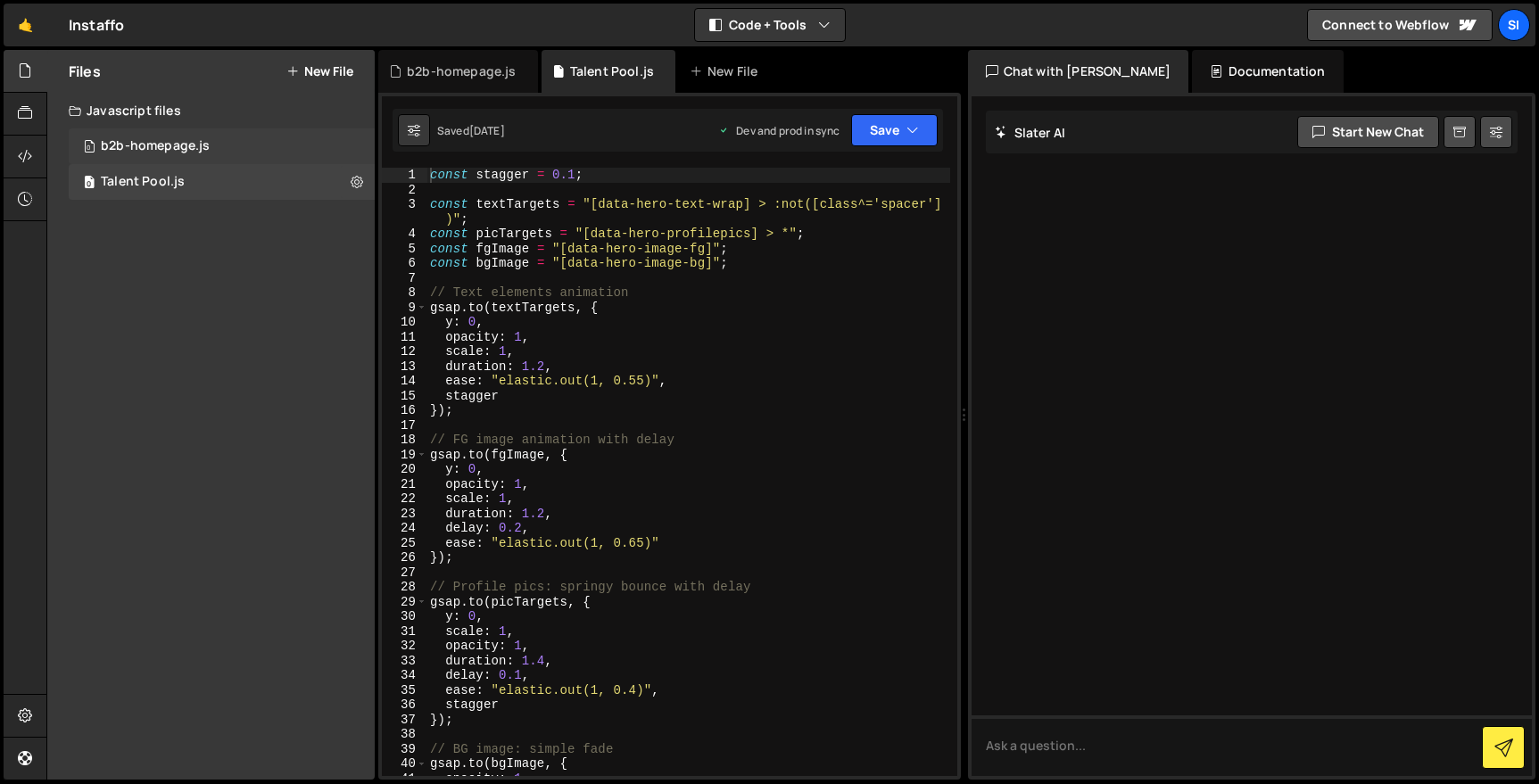
click at [287, 142] on div "0 b2b-homepage.js 0" at bounding box center [222, 146] width 306 height 35
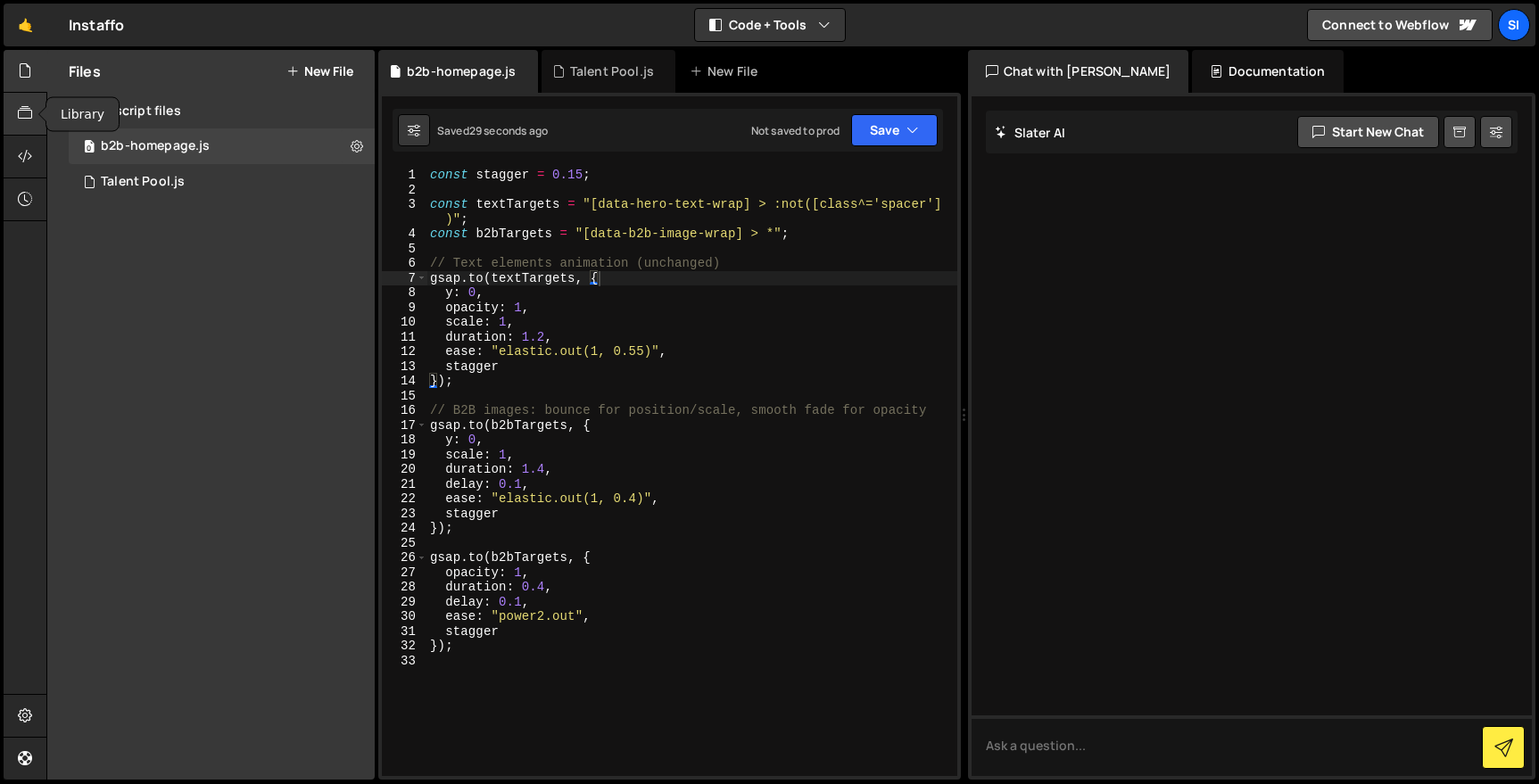
click at [33, 133] on div at bounding box center [25, 114] width 43 height 43
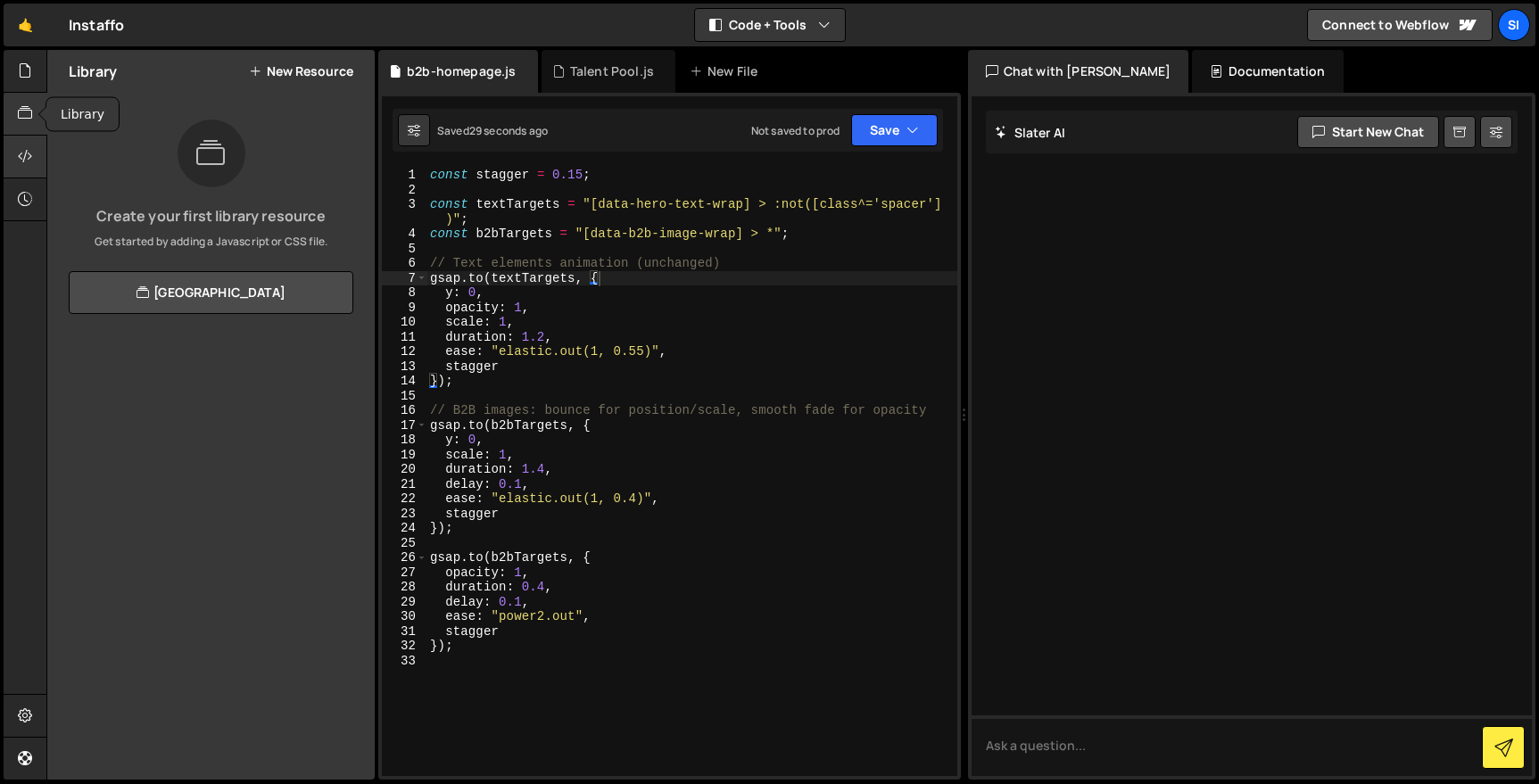
click at [29, 156] on icon at bounding box center [25, 156] width 14 height 20
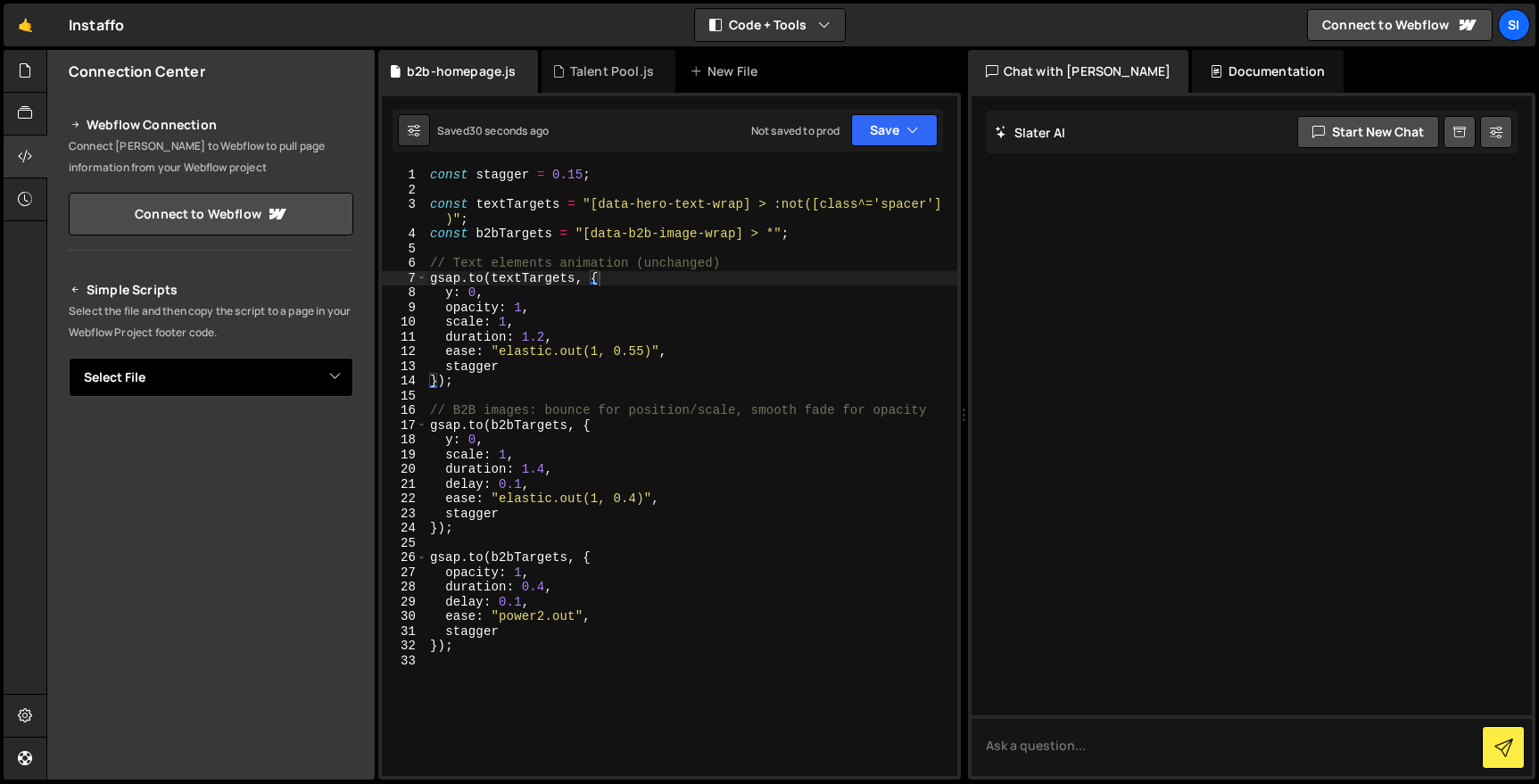
click at [257, 382] on select "Select File b2b-homepage.js Talent Pool.js" at bounding box center [211, 376] width 285 height 39
select select "45043"
click at [69, 357] on select "Select File b2b-homepage.js Talent Pool.js" at bounding box center [211, 376] width 285 height 39
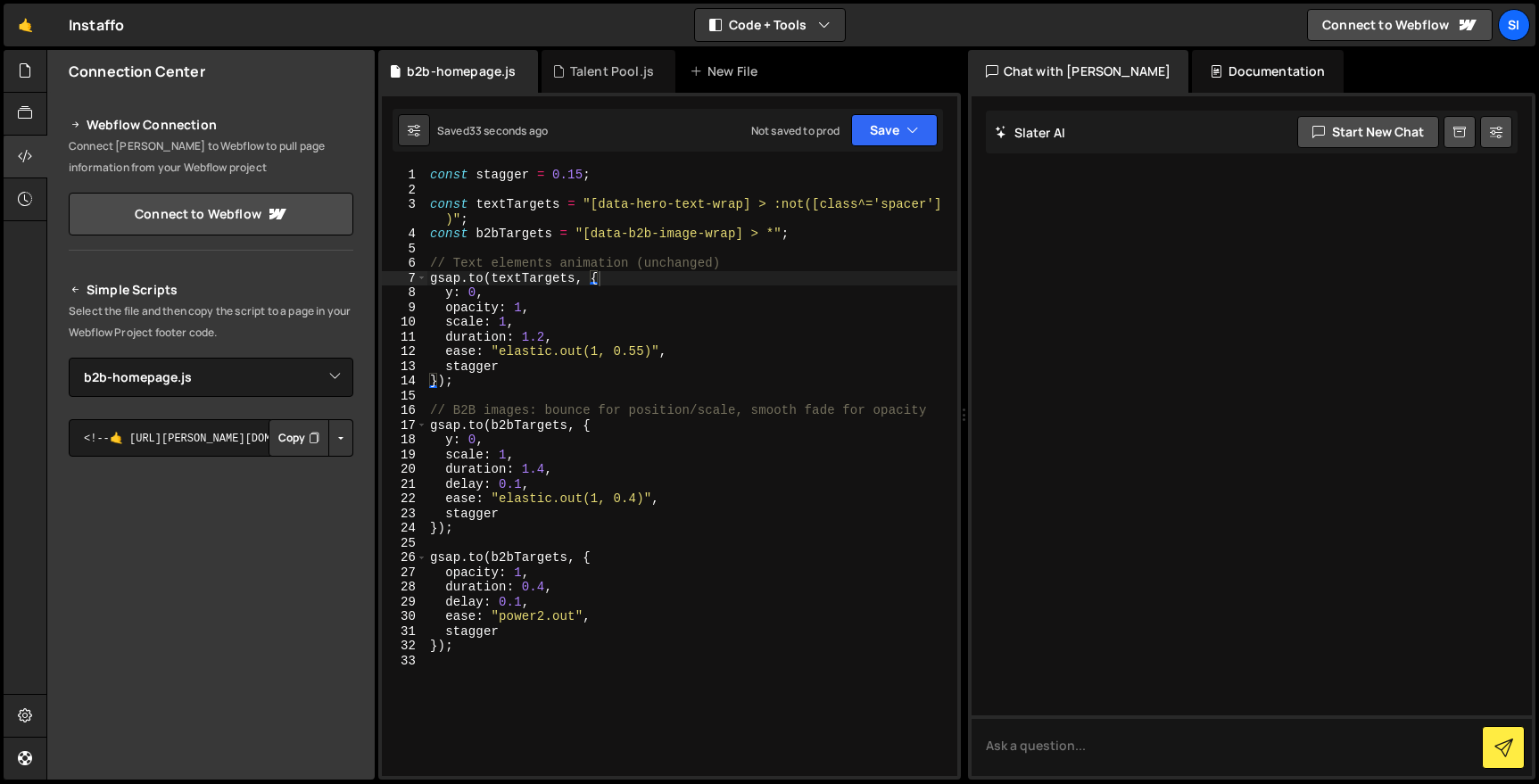
click at [282, 449] on button "Copy" at bounding box center [299, 438] width 61 height 37
click at [602, 412] on div "const stagger = 0.15 ; const textTargets = "[data-hero-text-wrap] > :not([class…" at bounding box center [691, 486] width 531 height 638
click at [632, 224] on div "const stagger = 0.15 ; const textTargets = "[data-hero-text-wrap] > :not([class…" at bounding box center [691, 486] width 531 height 638
click at [630, 231] on div "const stagger = 0.15 ; const textTargets = "[data-hero-text-wrap] > :not([class…" at bounding box center [691, 486] width 531 height 638
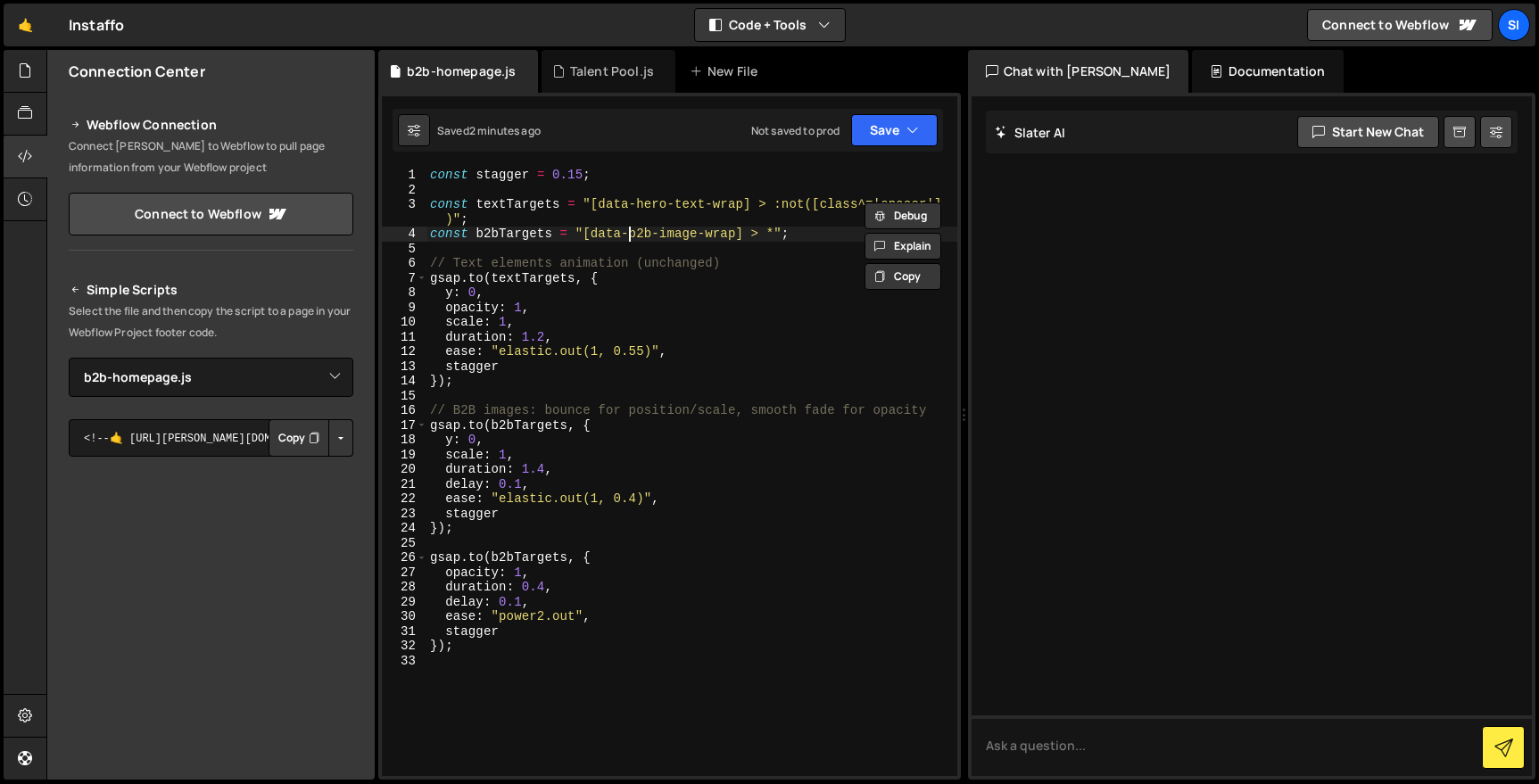
click at [630, 231] on div "const stagger = 0.15 ; const textTargets = "[data-hero-text-wrap] > :not([class…" at bounding box center [691, 486] width 531 height 638
click at [510, 239] on div "const stagger = 0.15 ; const textTargets = "[data-hero-text-wrap] > :not([class…" at bounding box center [691, 471] width 530 height 609
click at [803, 236] on div "const stagger = 0.15 ; const textTargets = "[data-hero-text-wrap] > :not([class…" at bounding box center [691, 486] width 531 height 638
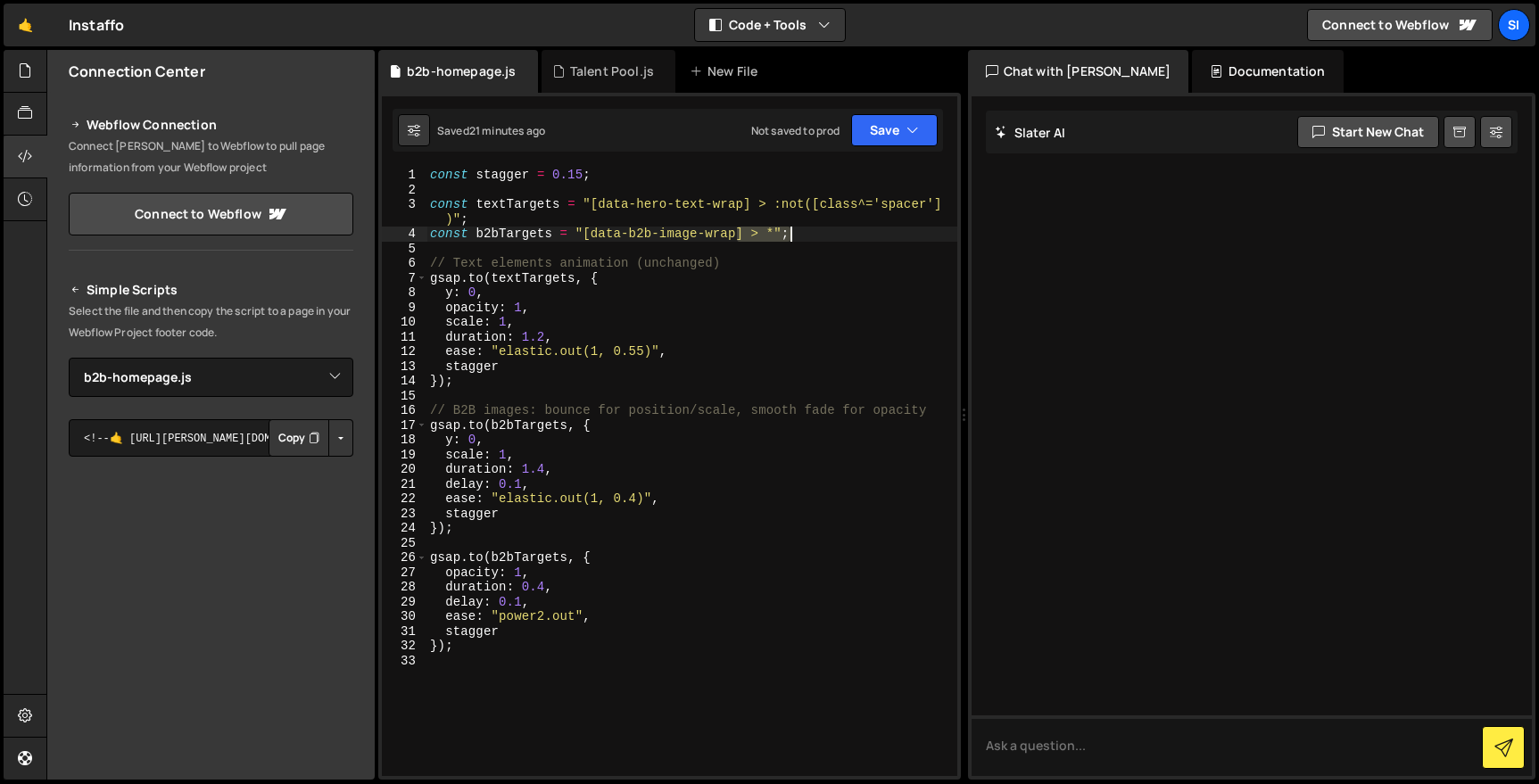
click at [803, 236] on div "const stagger = 0.15 ; const textTargets = "[data-hero-text-wrap] > :not([class…" at bounding box center [691, 486] width 531 height 638
type textarea "const b2bTargets = "[data-b2b-image-wrap] > *";"
paste textarea
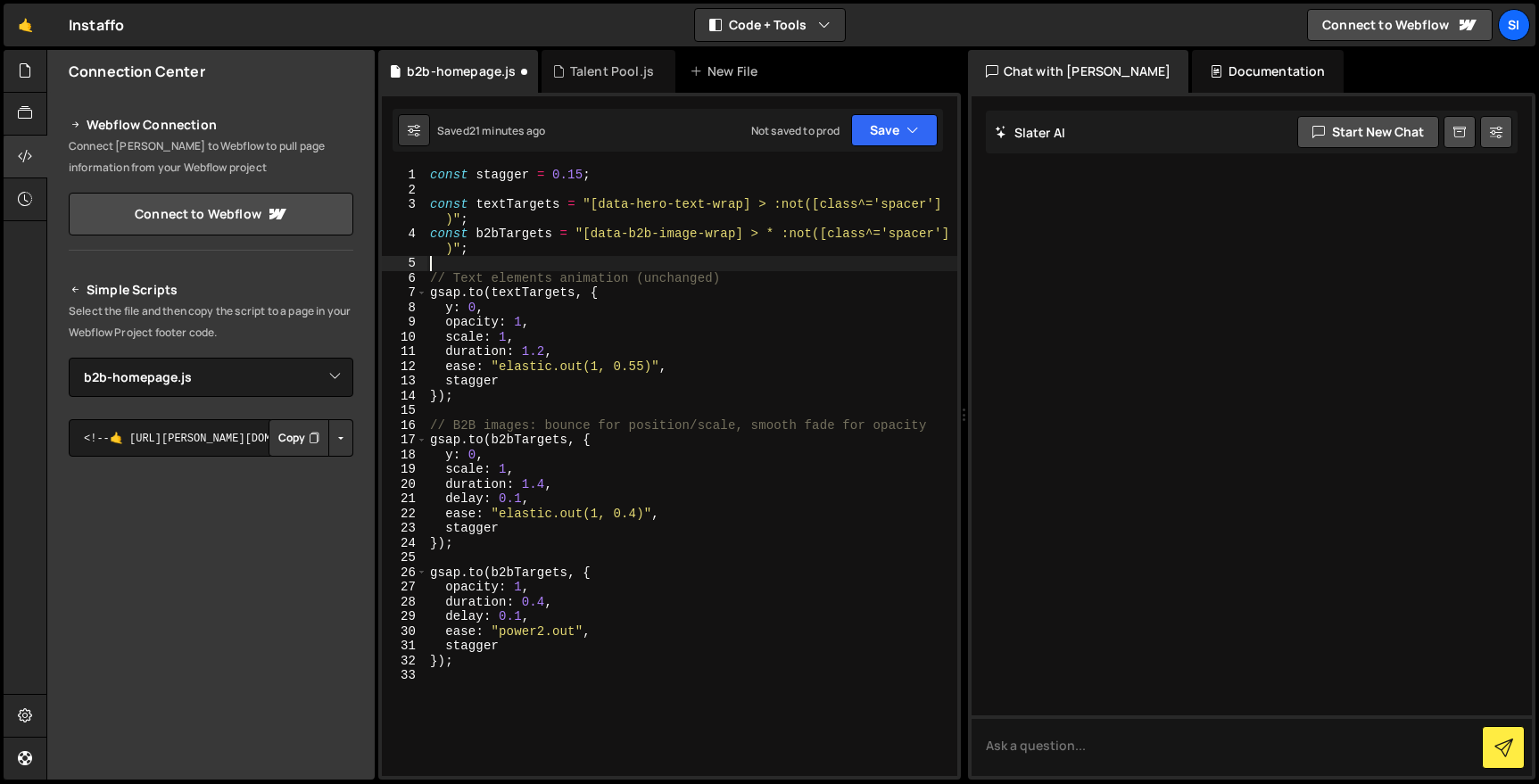
click at [786, 298] on div "const stagger = 0.15 ; const textTargets = "[data-hero-text-wrap] > :not([class…" at bounding box center [691, 486] width 531 height 638
type textarea "gsap.to(textTargets, {"
click at [656, 693] on div "const stagger = 0.15 ; const textTargets = "[data-hero-text-wrap] > :not([class…" at bounding box center [691, 486] width 531 height 638
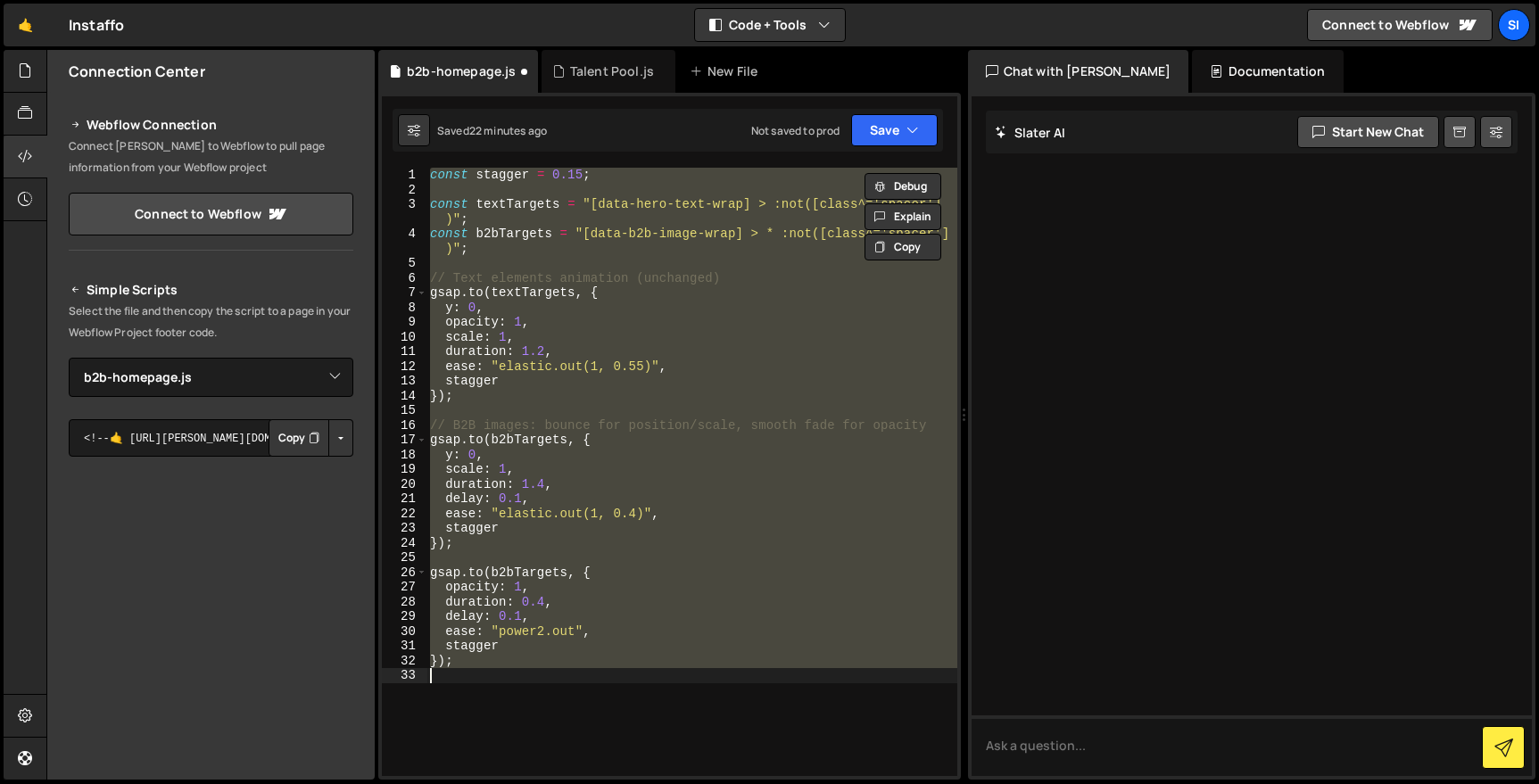
click at [674, 332] on div "const stagger = 0.15 ; const textTargets = "[data-hero-text-wrap] > :not([class…" at bounding box center [691, 471] width 530 height 609
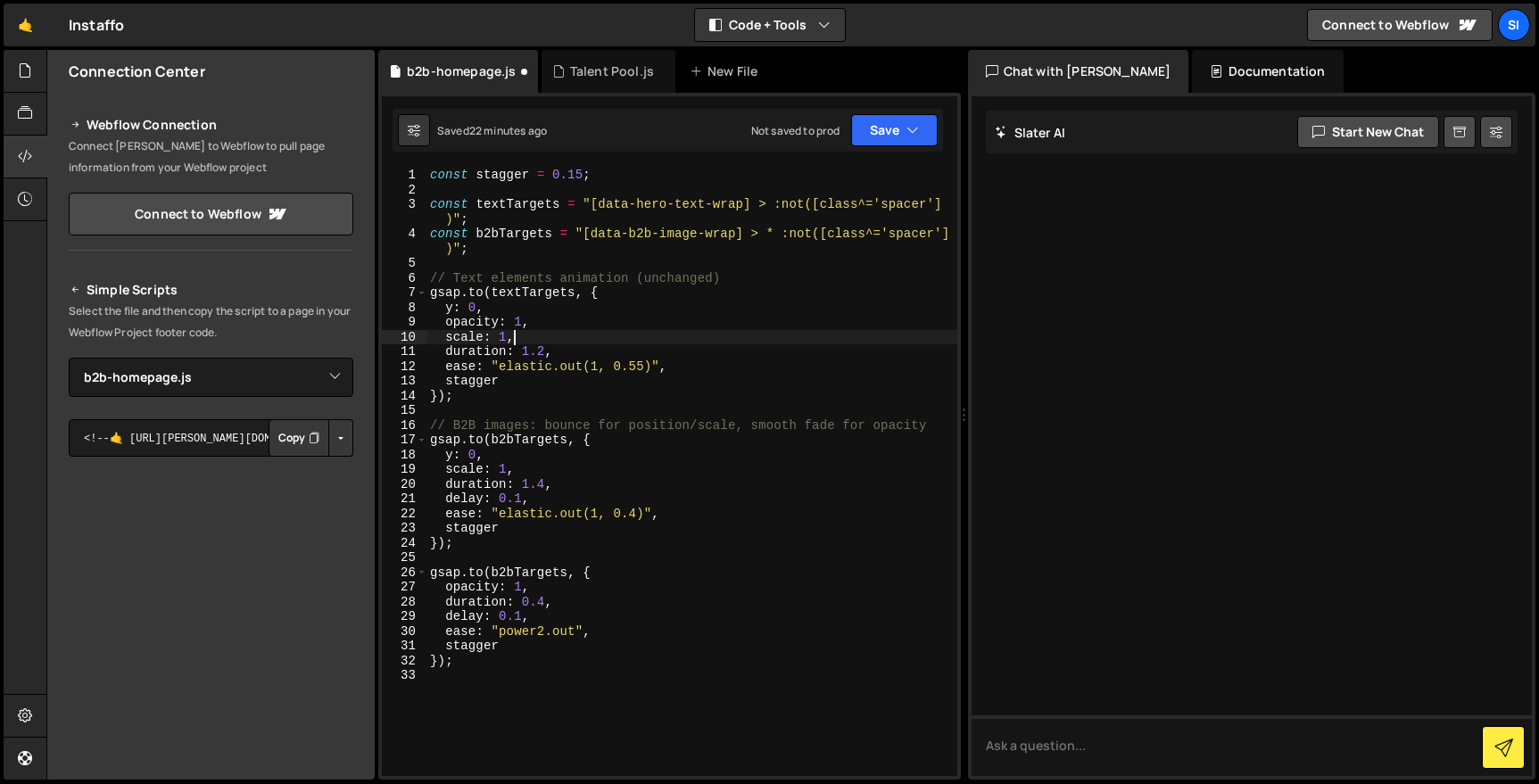
type textarea "});"
paste textarea
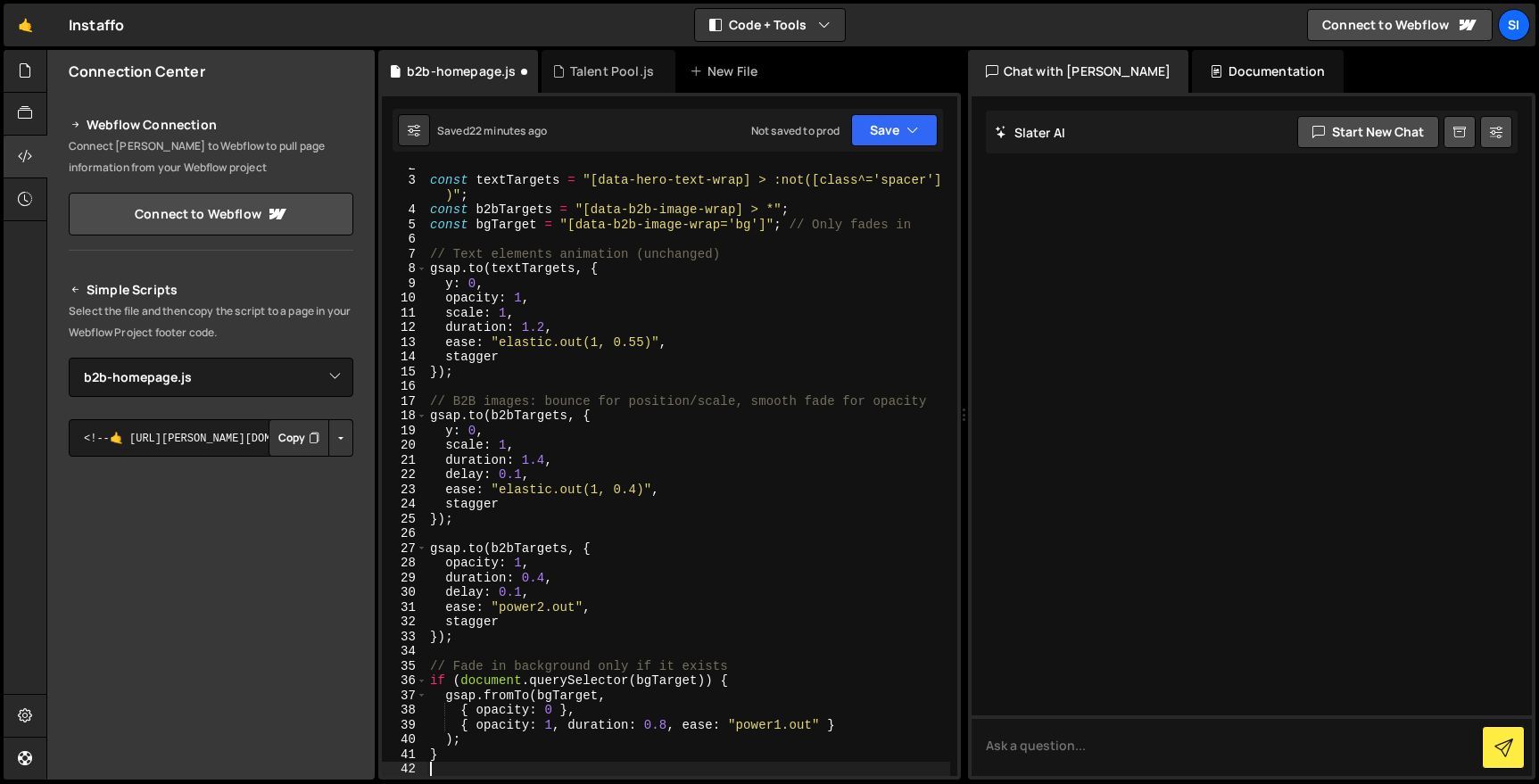
scroll to position [24, 0]
click at [655, 248] on div "const textTargets = "[data-hero-text-wrap] > :not([class^='spacer'] )" ; const …" at bounding box center [688, 477] width 524 height 638
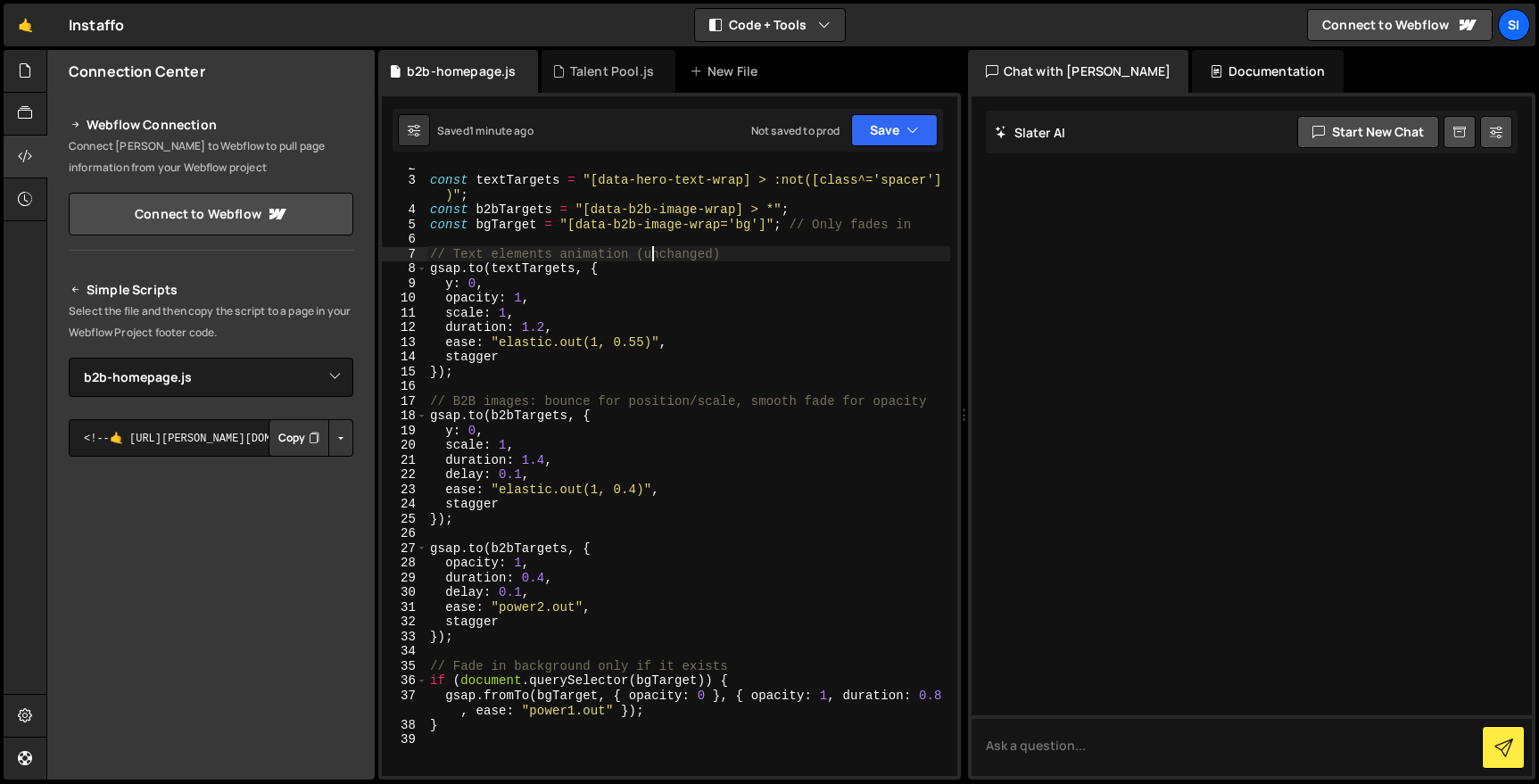
type textarea "}"
paste textarea
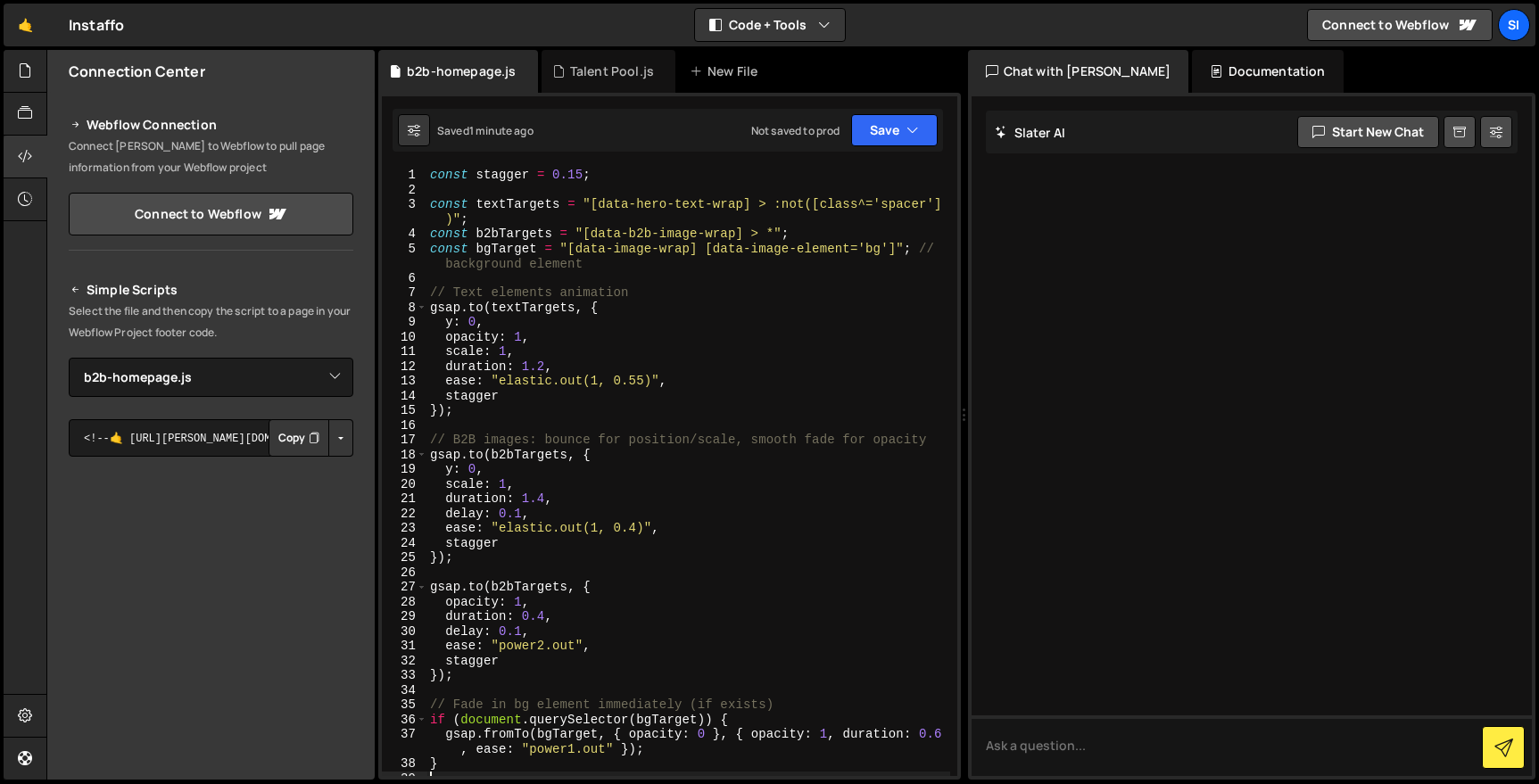
scroll to position [0, 0]
click at [611, 248] on div "const stagger = 0.15 ; const textTargets = "[data-hero-text-wrap] > :not([class…" at bounding box center [688, 486] width 524 height 638
click at [614, 248] on div "const stagger = 0.15 ; const textTargets = "[data-hero-text-wrap] > :not([class…" at bounding box center [688, 486] width 524 height 638
click at [652, 323] on div "const stagger = 0.15 ; const textTargets = "[data-hero-text-wrap] > :not([class…" at bounding box center [688, 486] width 524 height 638
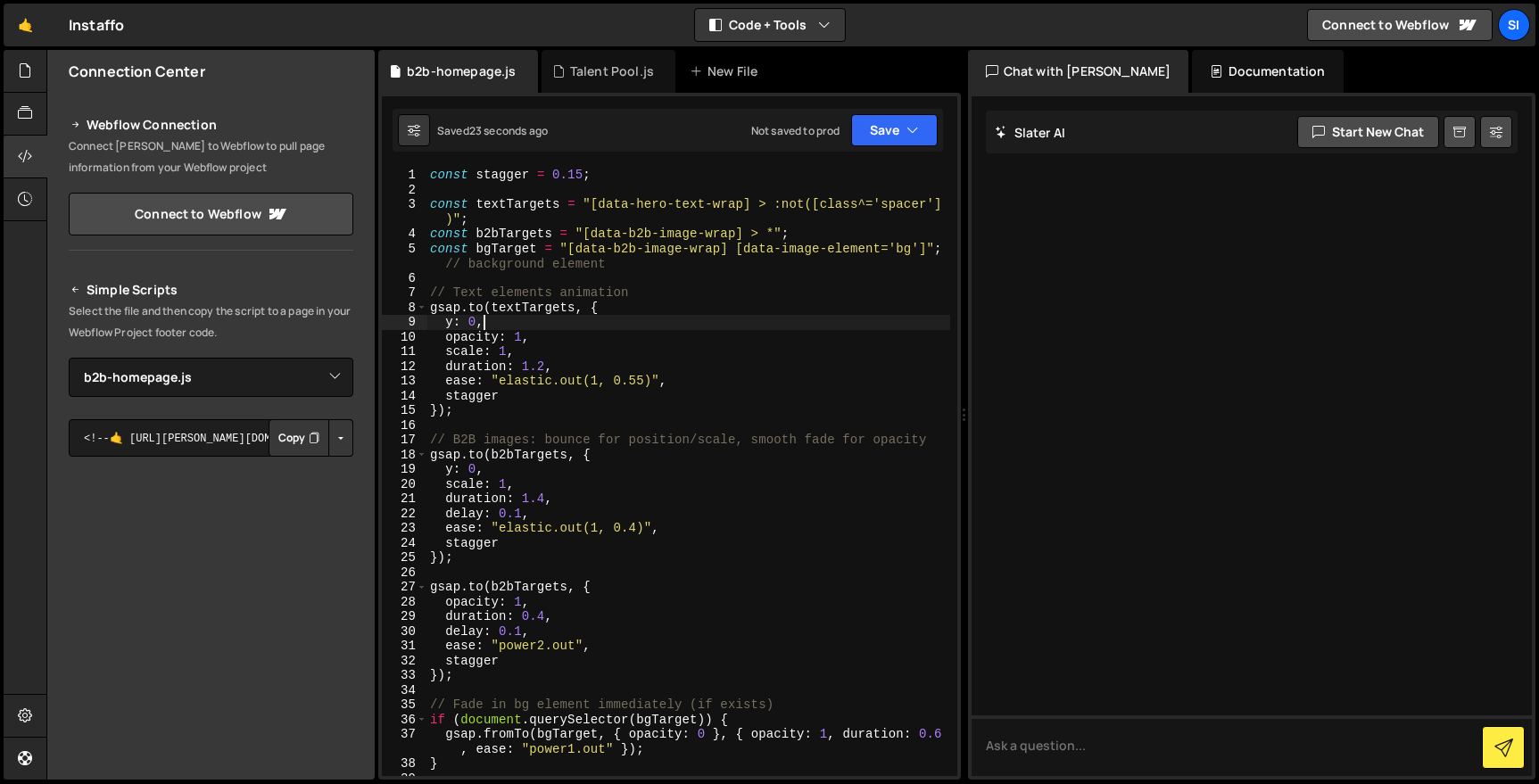
click at [614, 286] on div "const stagger = 0.15 ; const textTargets = "[data-hero-text-wrap] > :not([class…" at bounding box center [688, 486] width 524 height 638
type textarea "}"
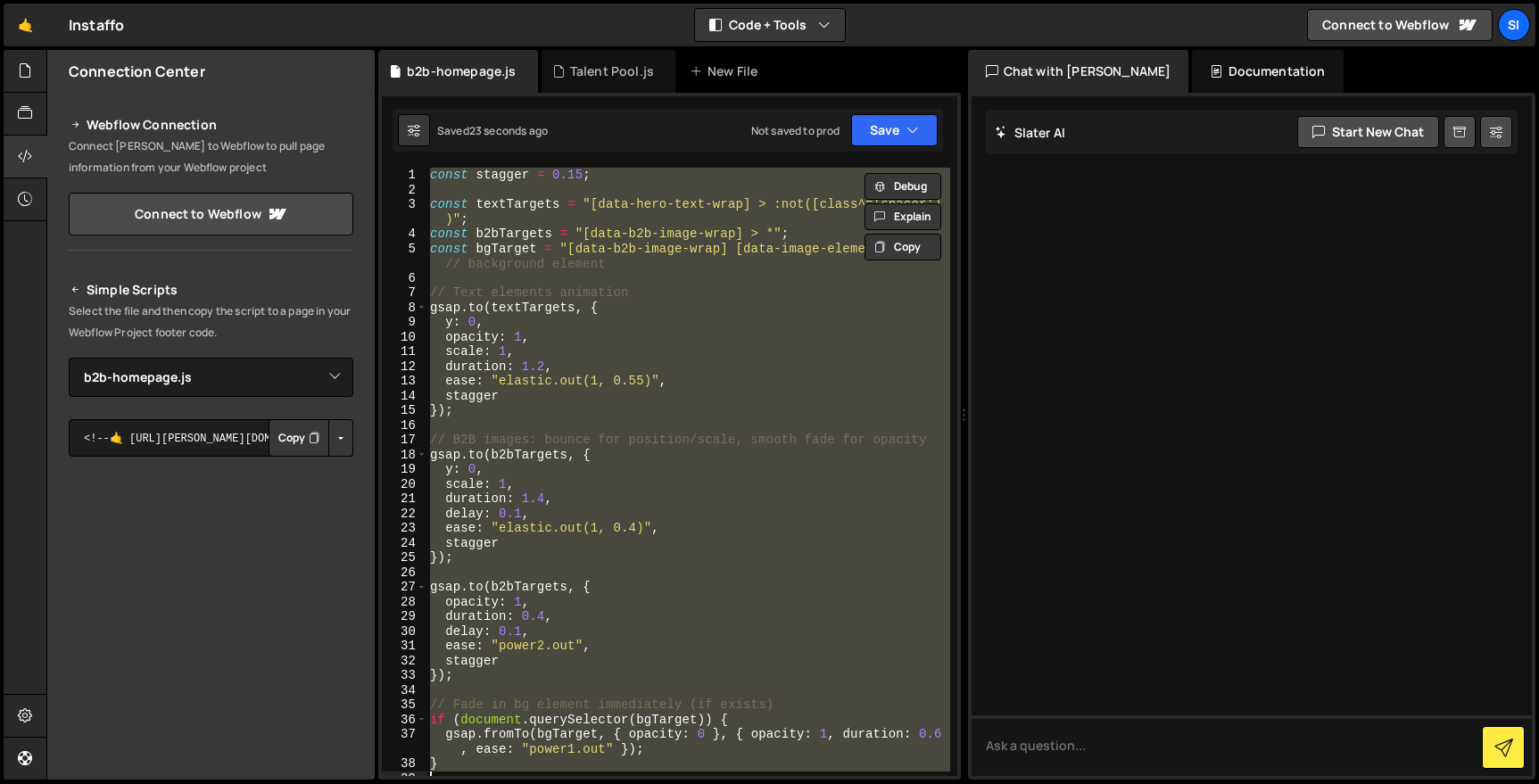
scroll to position [0, 0]
paste textarea
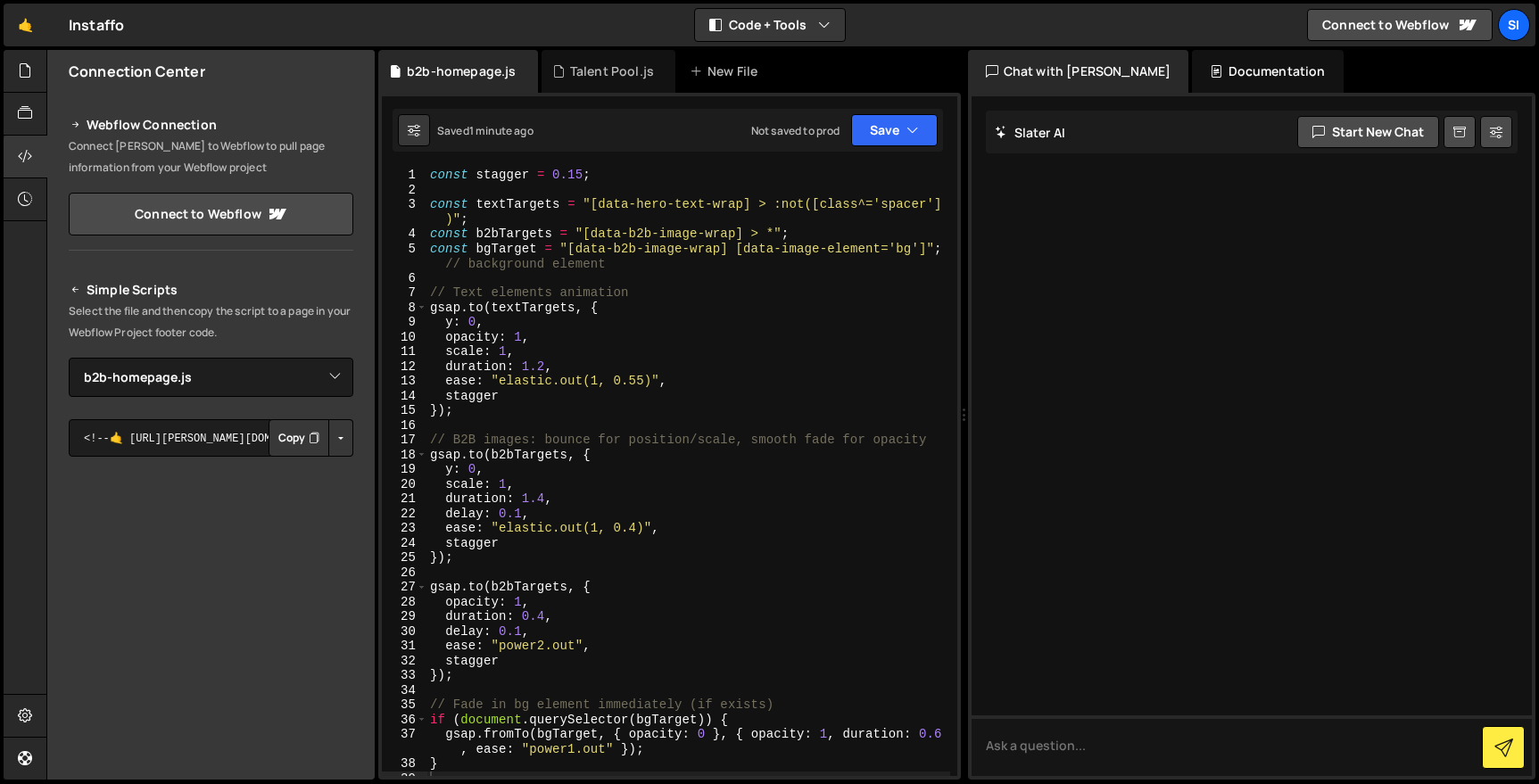
click at [605, 226] on div "const stagger = 0.15 ; const textTargets = "[data-hero-text-wrap] > :not([class…" at bounding box center [688, 486] width 524 height 638
click at [605, 233] on div "const stagger = 0.15 ; const textTargets = "[data-hero-text-wrap] > :not([class…" at bounding box center [688, 486] width 524 height 638
click at [605, 234] on div "const stagger = 0.15 ; const textTargets = "[data-hero-text-wrap] > :not([class…" at bounding box center [688, 486] width 524 height 638
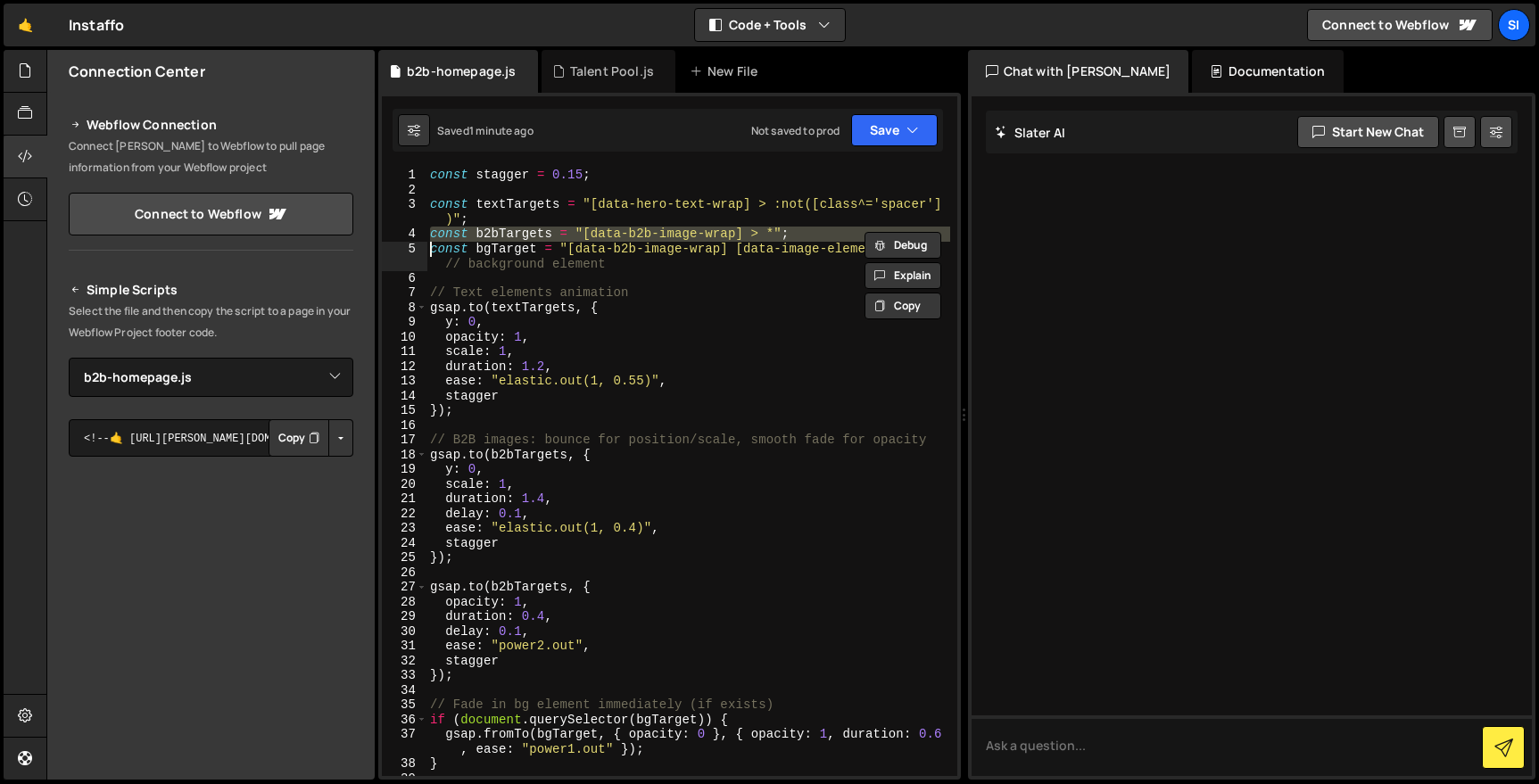
paste textarea
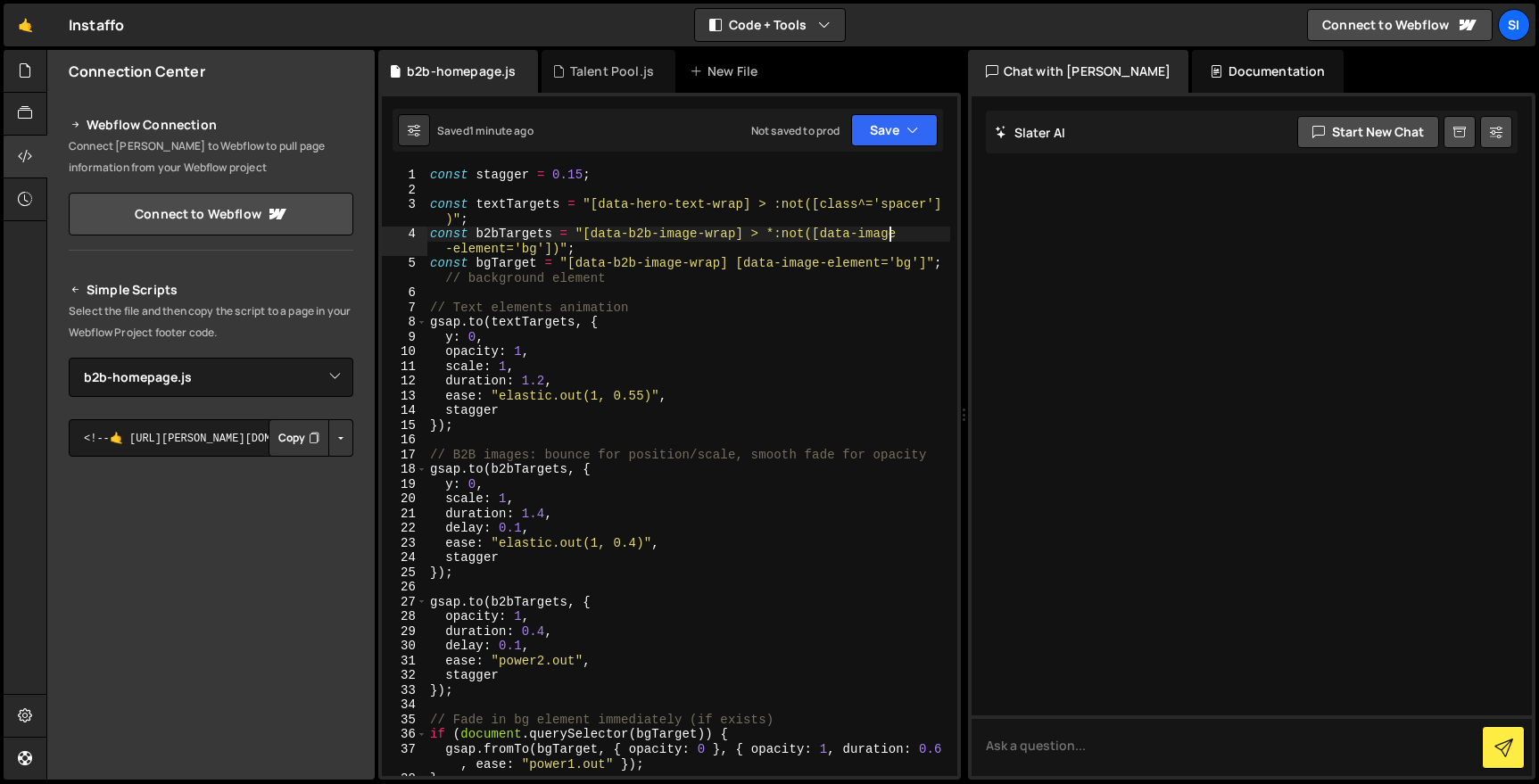
click at [889, 230] on div "const stagger = 0.15 ; const textTargets = "[data-hero-text-wrap] > :not([class…" at bounding box center [688, 486] width 524 height 638
type textarea "const b2bTargets = "[data-b2b-image-wrap] > *:not([data-image-element='bg'])";"
drag, startPoint x: 568, startPoint y: 251, endPoint x: 770, endPoint y: 237, distance: 202.5
click at [770, 237] on div "const stagger = 0.15 ; const textTargets = "[data-hero-text-wrap] > :not([class…" at bounding box center [688, 486] width 524 height 638
